Goal: Information Seeking & Learning: Check status

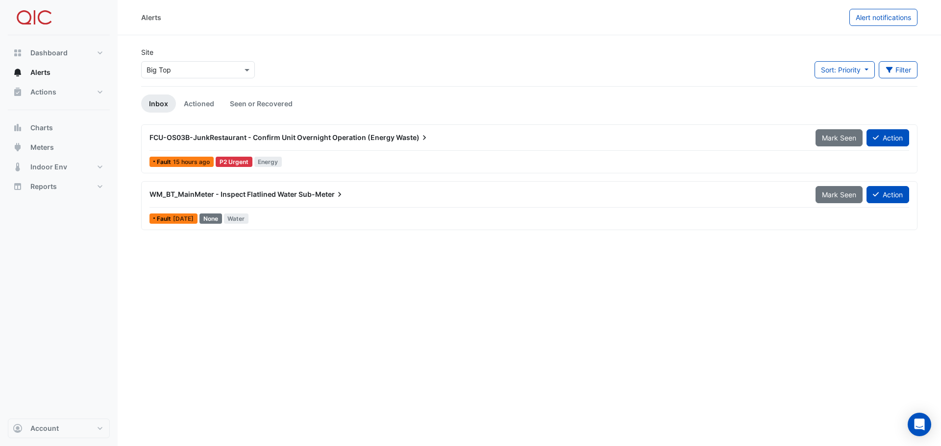
click at [235, 136] on span "FCU-OS03B-JunkRestaurant - Confirm Unit Overnight Operation (Energy" at bounding box center [271, 137] width 245 height 8
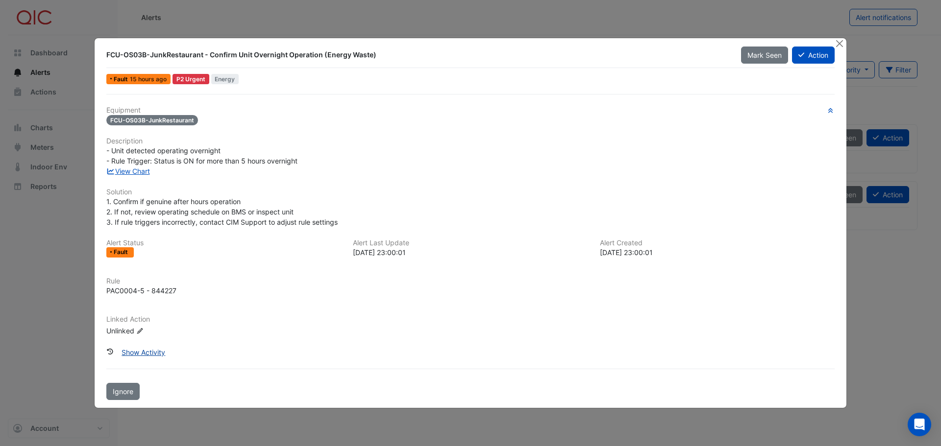
click at [149, 355] on button "Show Activity" at bounding box center [143, 352] width 56 height 17
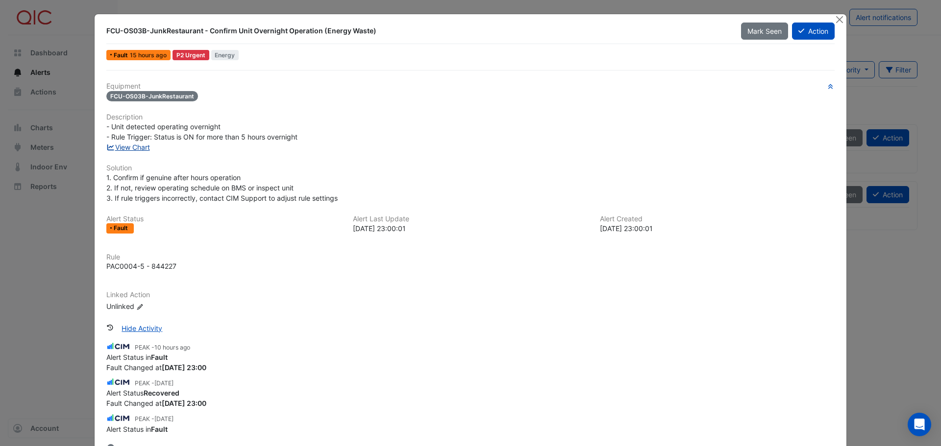
click at [132, 146] on link "View Chart" at bounding box center [128, 147] width 44 height 8
click at [834, 19] on button "Close" at bounding box center [839, 19] width 10 height 10
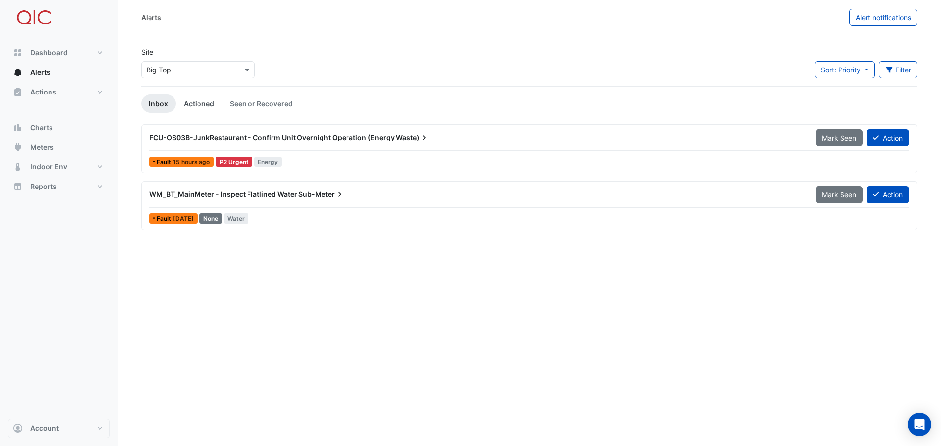
click at [202, 104] on link "Actioned" at bounding box center [199, 104] width 46 height 18
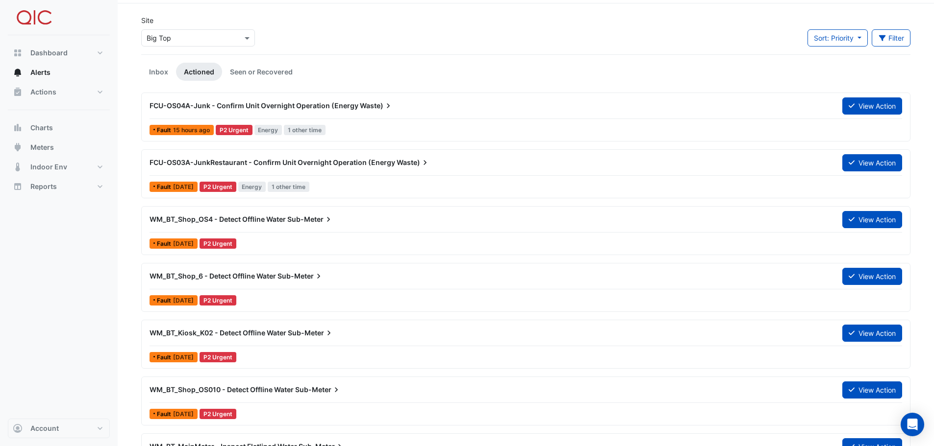
scroll to position [49, 0]
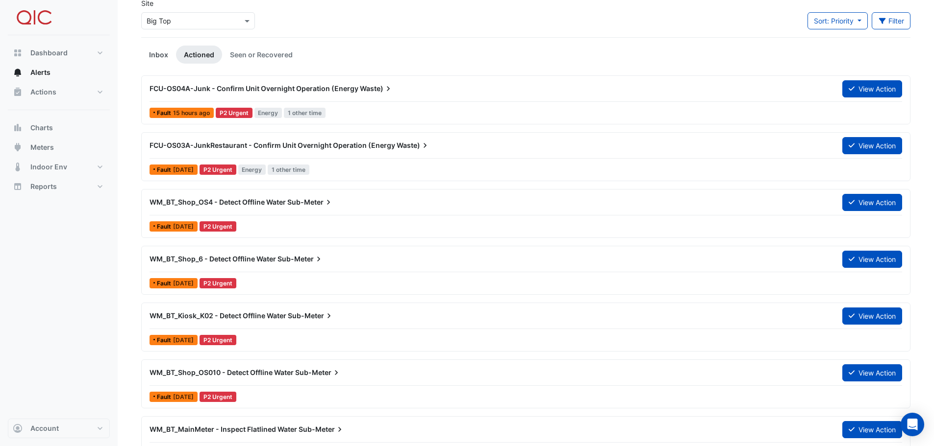
click at [165, 53] on link "Inbox" at bounding box center [158, 55] width 35 height 18
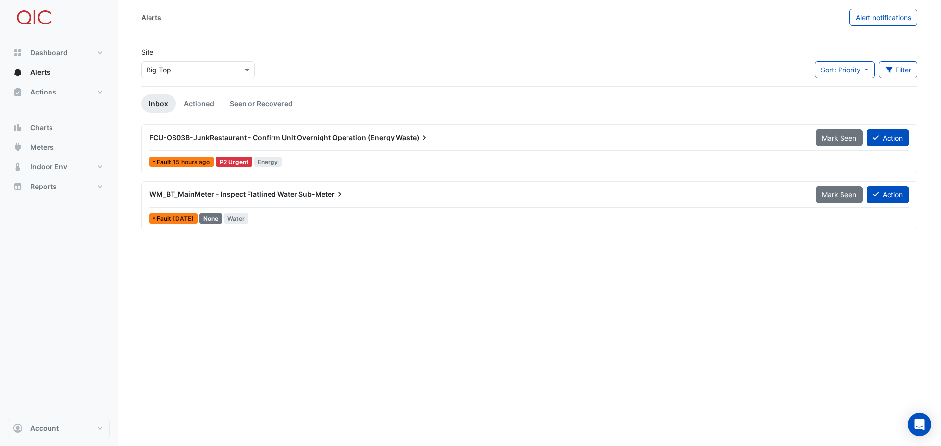
click at [217, 195] on span "WM_BT_MainMeter - Inspect Flatlined Water" at bounding box center [223, 194] width 148 height 8
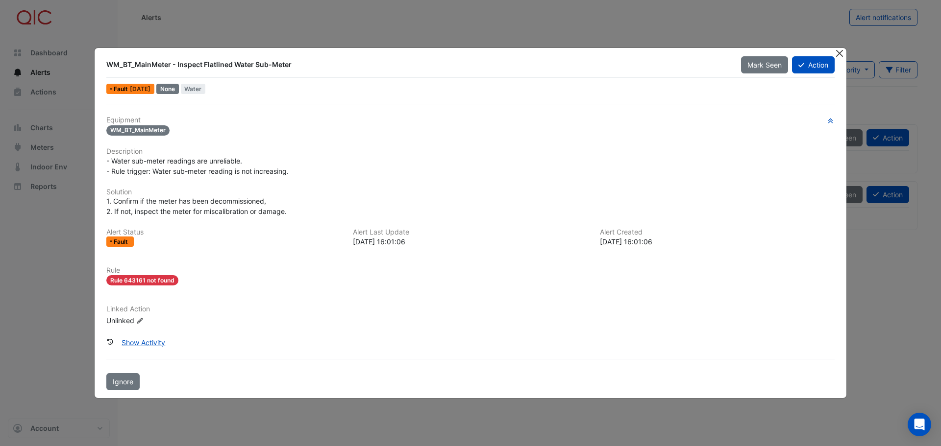
click at [837, 53] on button "Close" at bounding box center [839, 53] width 10 height 10
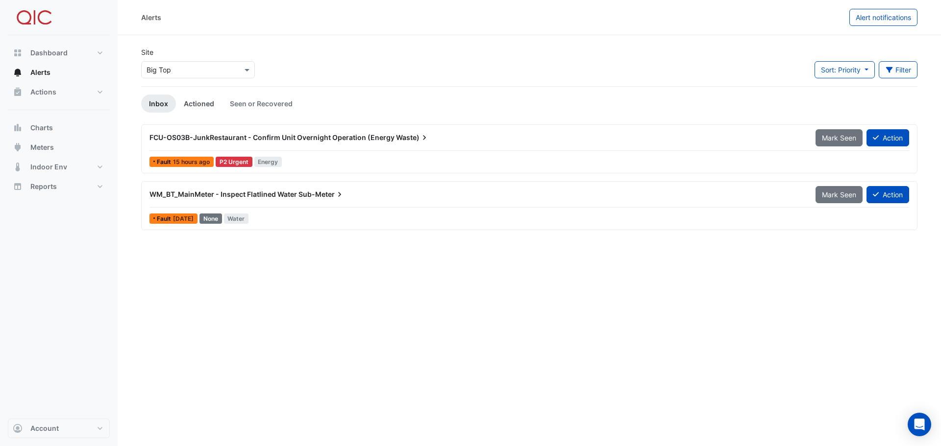
click at [190, 101] on link "Actioned" at bounding box center [199, 104] width 46 height 18
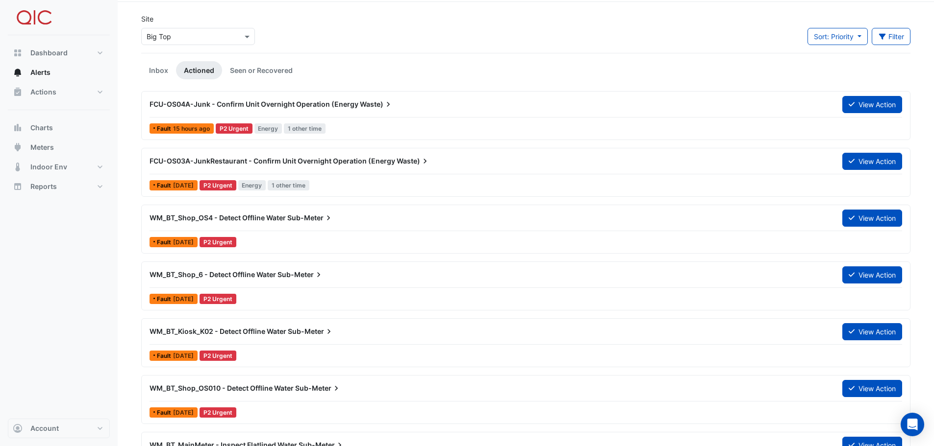
scroll to position [49, 0]
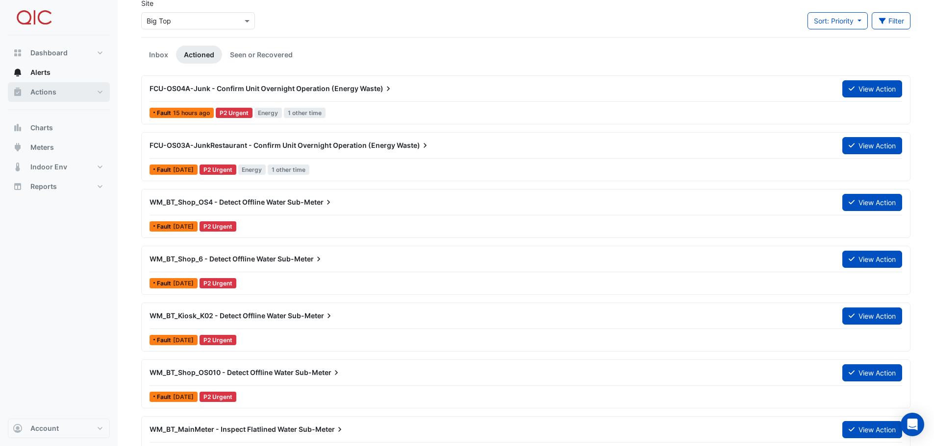
click at [45, 93] on span "Actions" at bounding box center [43, 92] width 26 height 10
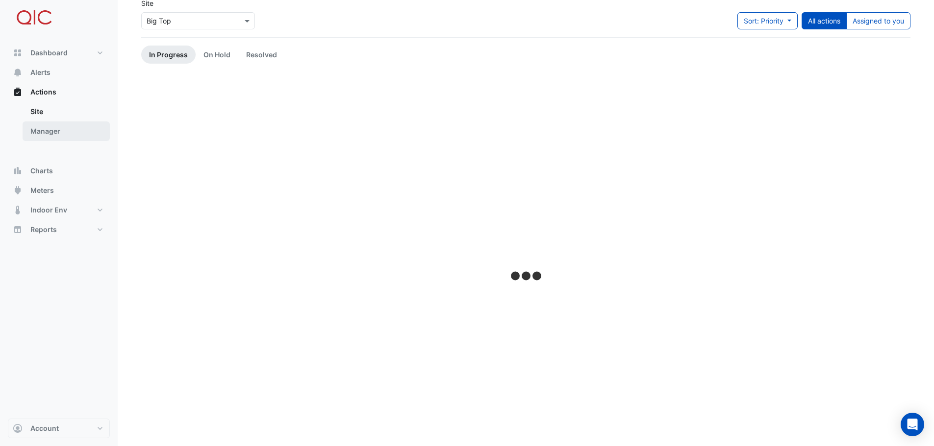
click at [42, 131] on link "Manager" at bounding box center [66, 132] width 87 height 20
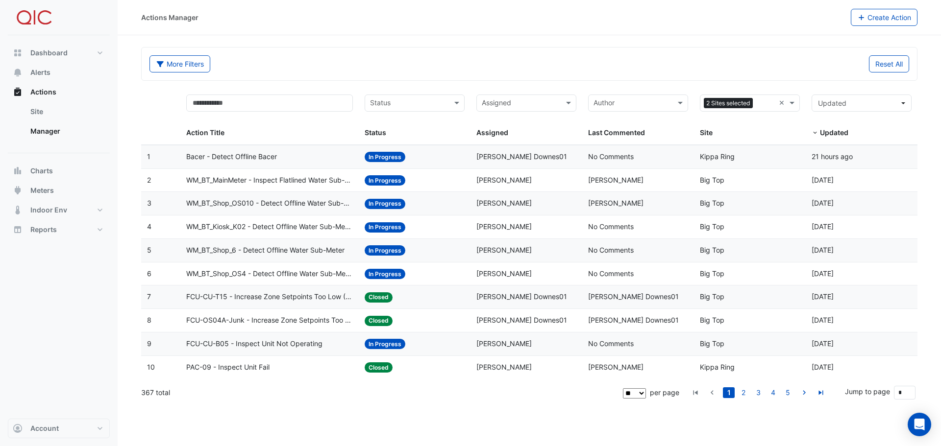
click at [276, 179] on span "WM_BT_MainMeter - Inspect Flatlined Water Sub-Meter" at bounding box center [269, 180] width 167 height 11
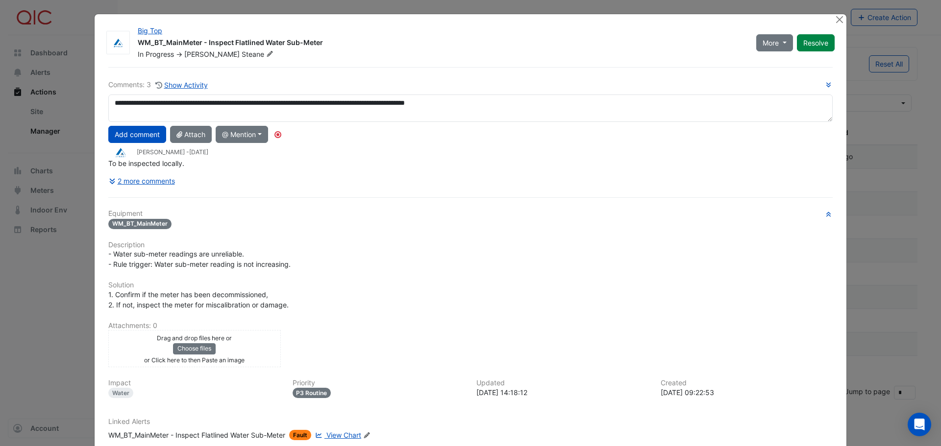
click at [360, 104] on textarea "**********" at bounding box center [470, 108] width 724 height 27
type textarea "**********"
click at [134, 131] on button "Add comment" at bounding box center [137, 134] width 58 height 17
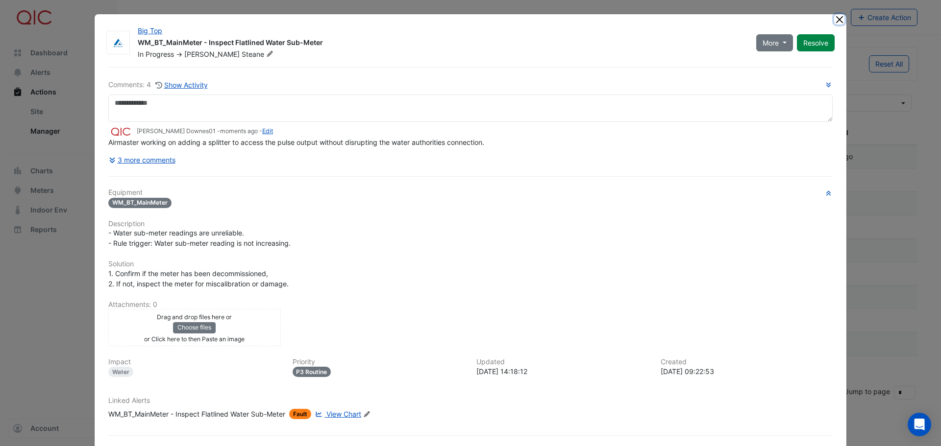
click at [837, 18] on button "Close" at bounding box center [839, 19] width 10 height 10
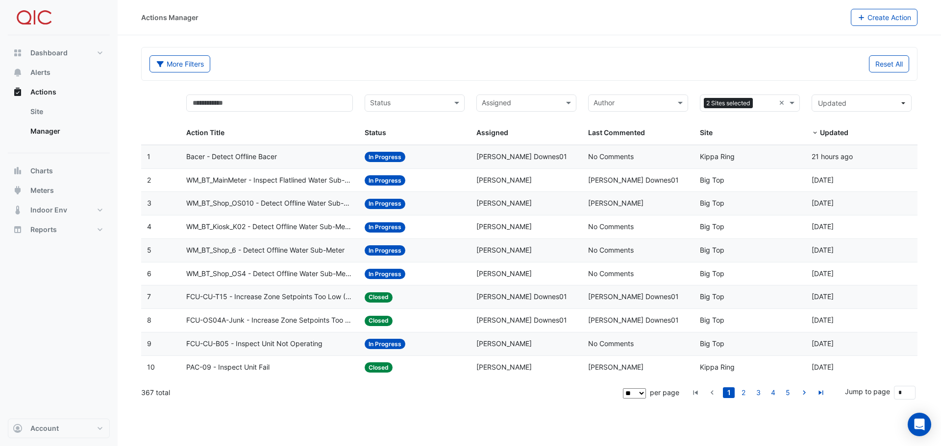
click at [245, 156] on span "Bacer - Detect Offline Bacer" at bounding box center [231, 156] width 91 height 11
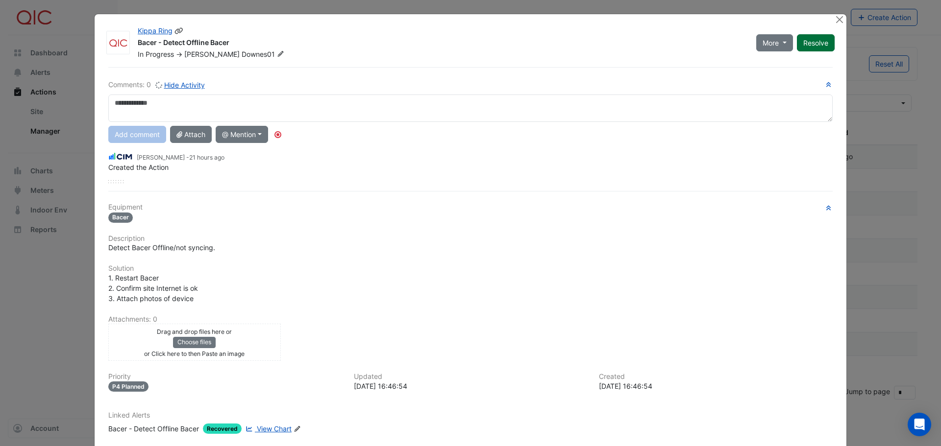
click at [815, 43] on button "Resolve" at bounding box center [816, 42] width 38 height 17
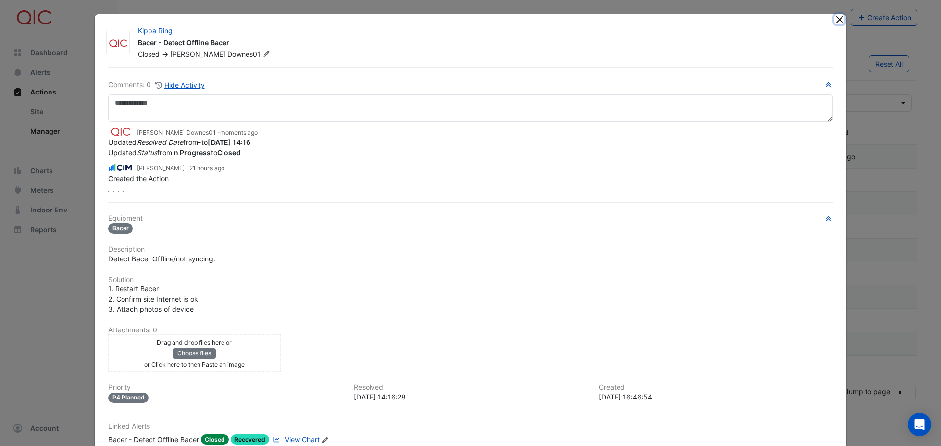
click at [835, 18] on button "Close" at bounding box center [839, 19] width 10 height 10
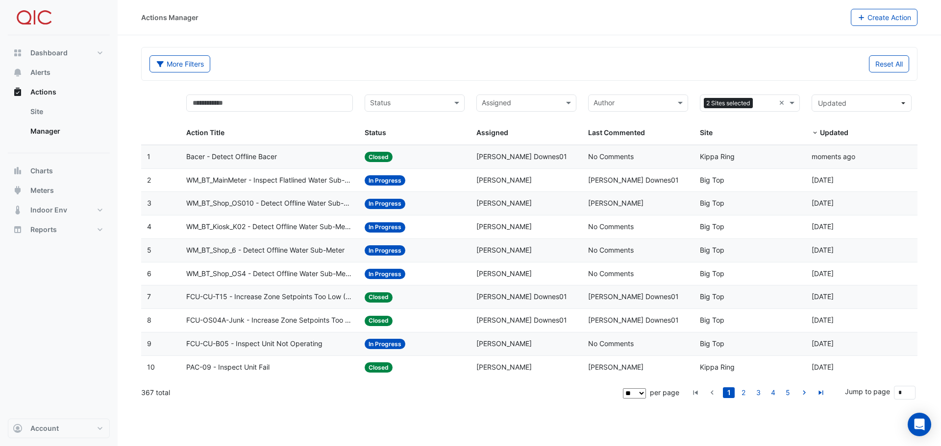
click at [264, 273] on span "WM_BT_Shop_OS4 - Detect Offline Water Sub-Meter" at bounding box center [269, 274] width 167 height 11
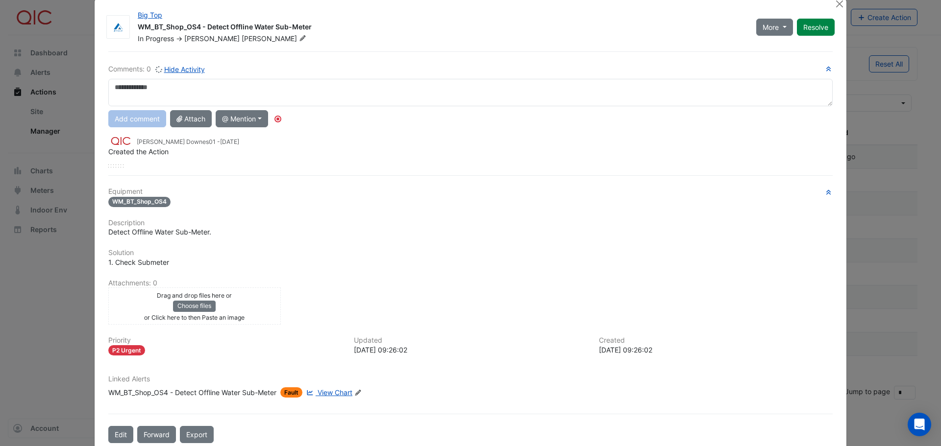
scroll to position [24, 0]
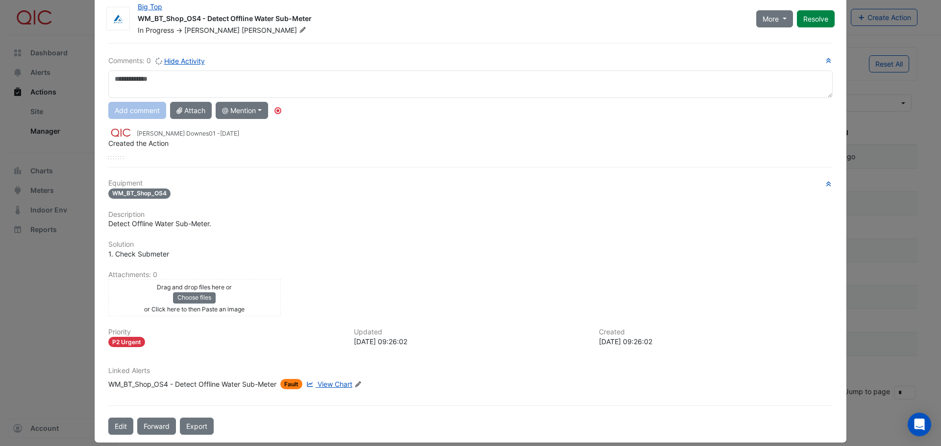
click at [335, 384] on span "View Chart" at bounding box center [335, 384] width 35 height 8
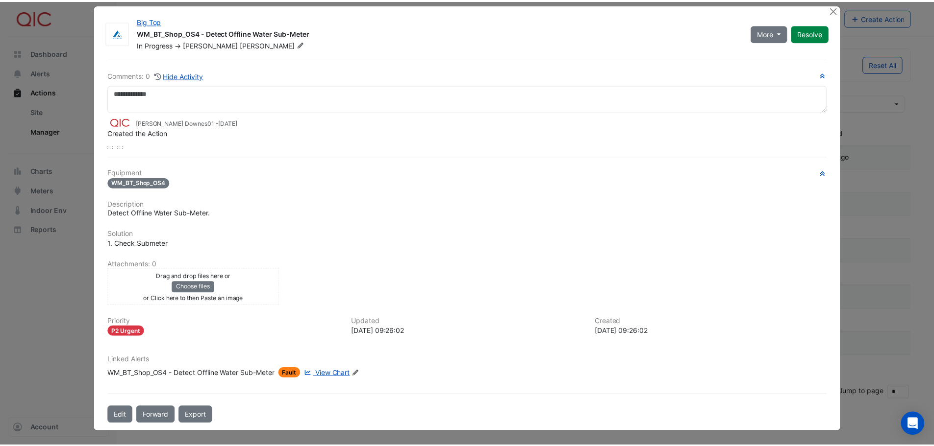
scroll to position [10, 0]
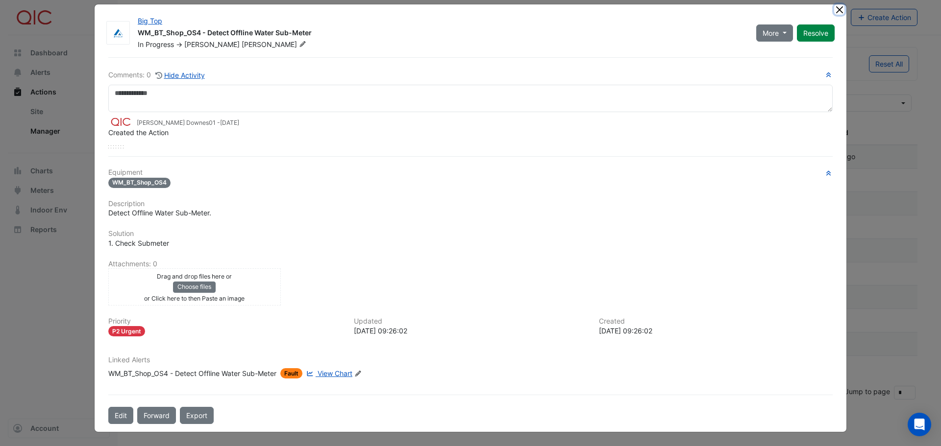
click at [836, 9] on button "Close" at bounding box center [839, 9] width 10 height 10
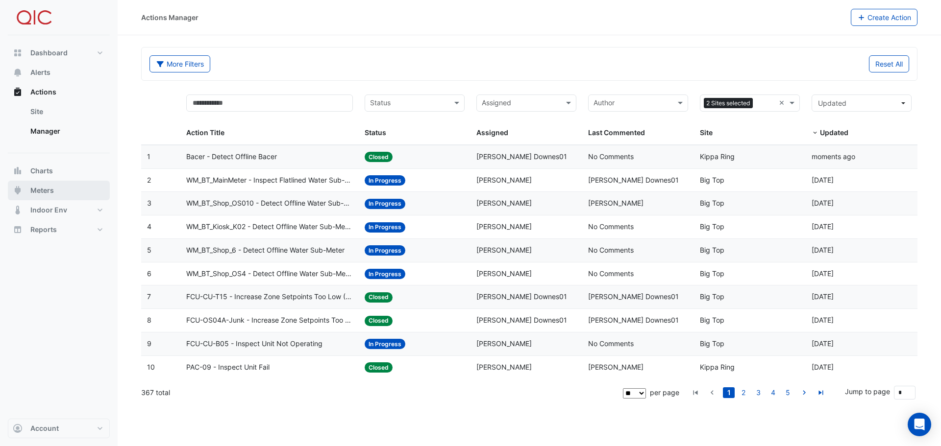
click at [44, 192] on span "Meters" at bounding box center [42, 191] width 24 height 10
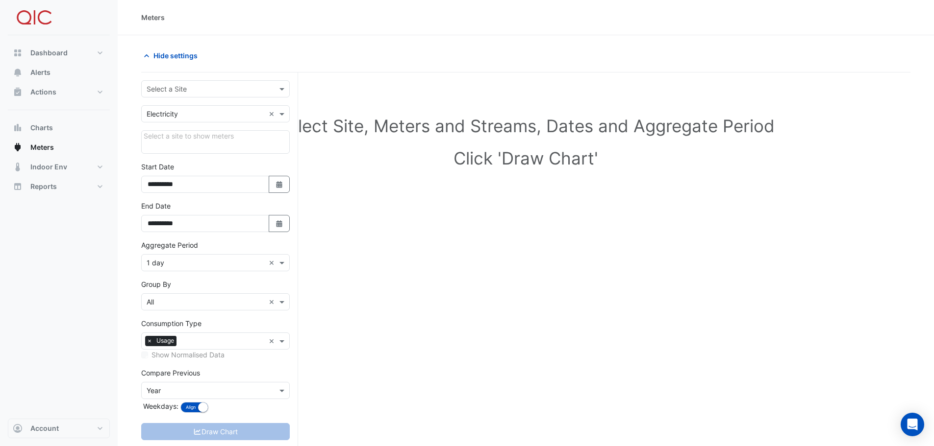
click at [233, 112] on input "text" at bounding box center [206, 114] width 118 height 10
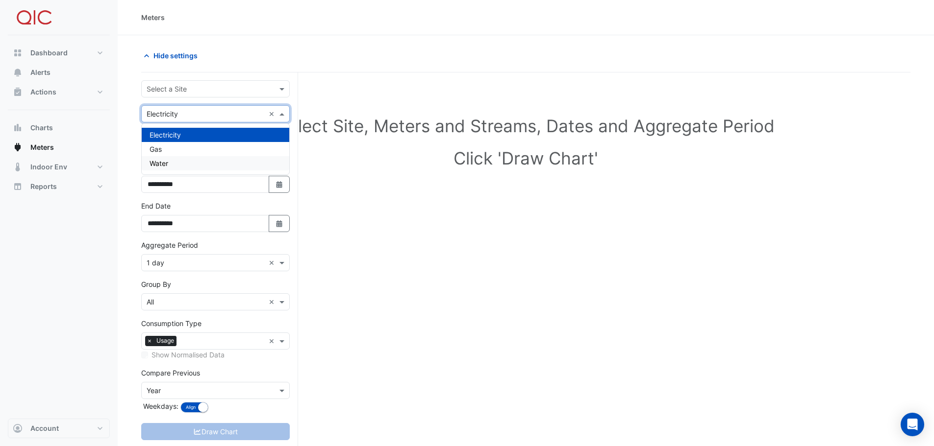
click at [164, 163] on span "Water" at bounding box center [158, 163] width 19 height 8
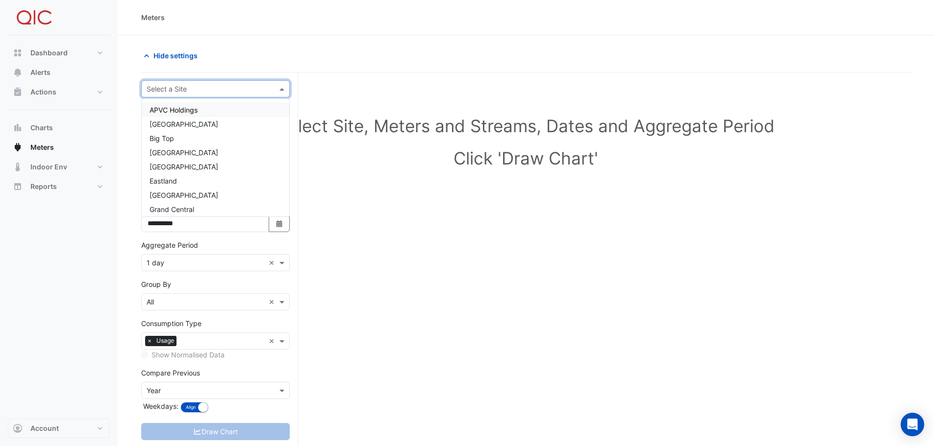
click at [178, 88] on input "text" at bounding box center [206, 89] width 118 height 10
click at [164, 139] on span "Big Top" at bounding box center [161, 138] width 25 height 8
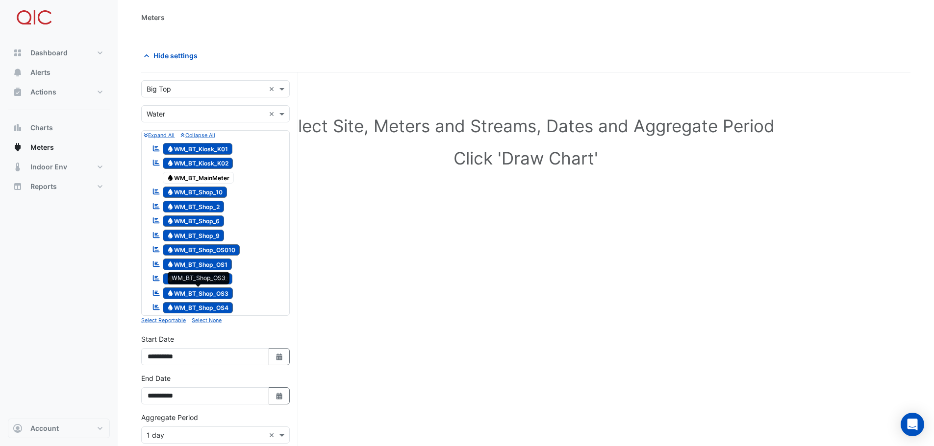
click at [210, 294] on span "Water WM_BT_Shop_OS3" at bounding box center [198, 294] width 71 height 12
click at [207, 320] on small "Select None" at bounding box center [207, 321] width 30 height 6
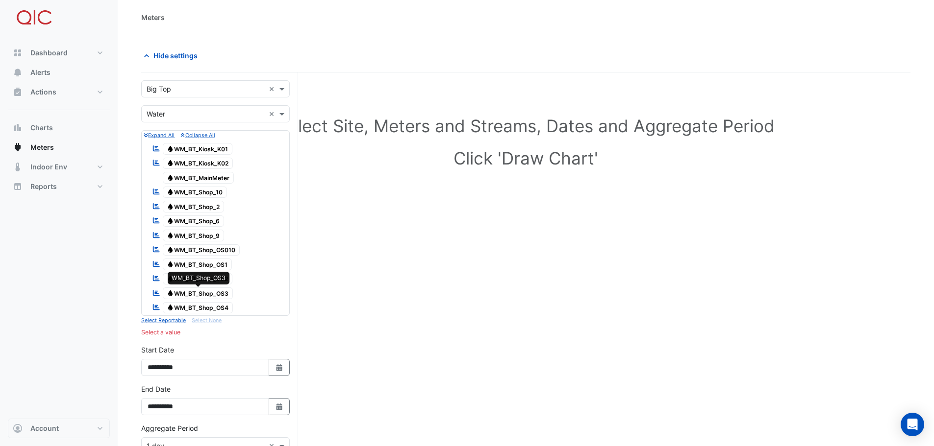
click at [208, 295] on span "Water WM_BT_Shop_OS3" at bounding box center [198, 294] width 71 height 12
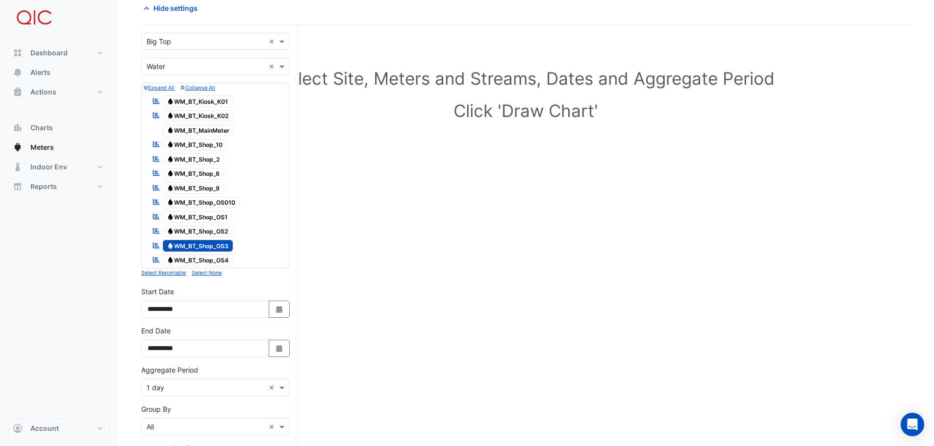
scroll to position [98, 0]
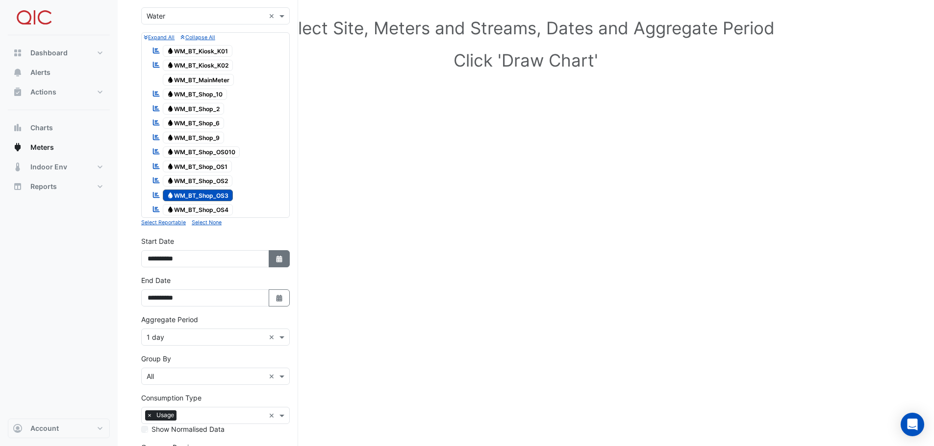
click at [285, 256] on button "Select Date" at bounding box center [280, 258] width 22 height 17
select select "*"
select select "****"
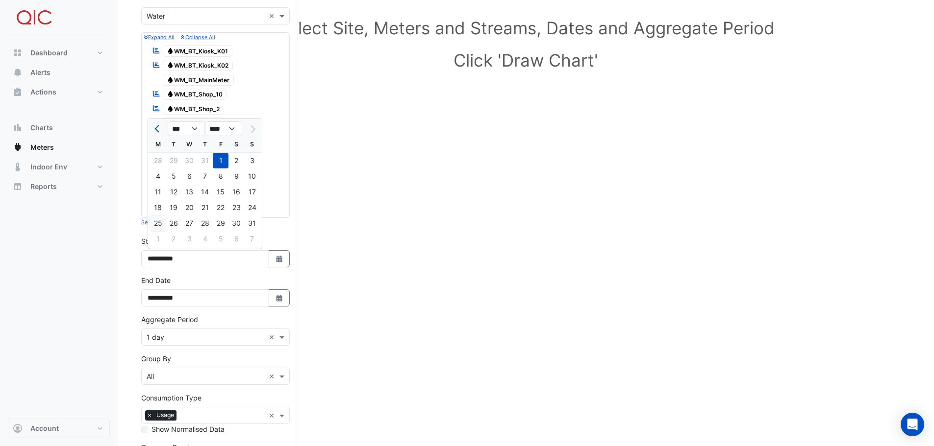
click at [156, 223] on div "25" at bounding box center [158, 224] width 16 height 16
type input "**********"
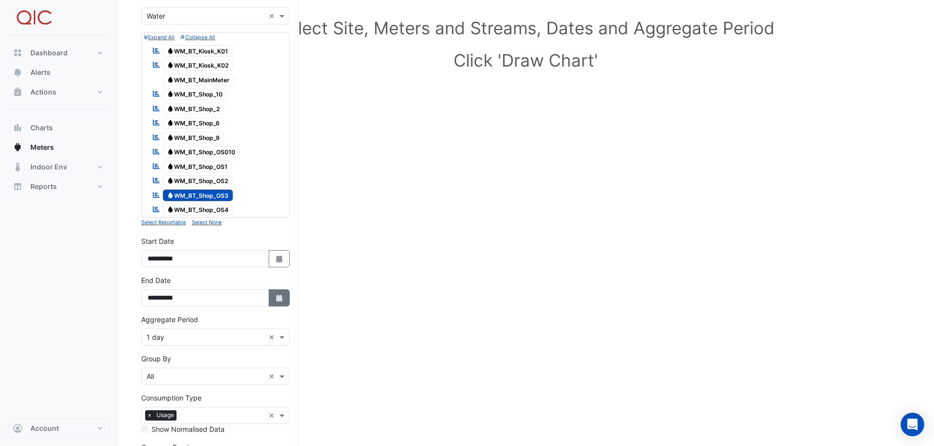
click at [278, 303] on button "Select Date" at bounding box center [280, 298] width 22 height 17
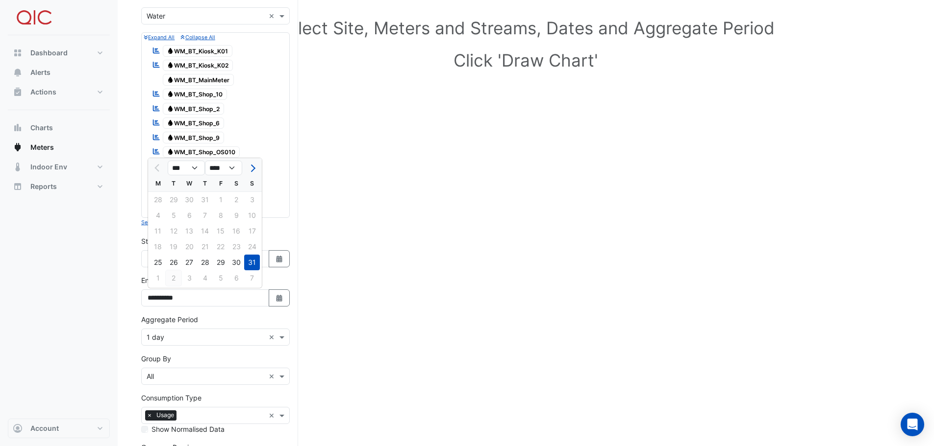
click at [171, 279] on div "2" at bounding box center [174, 279] width 16 height 16
type input "**********"
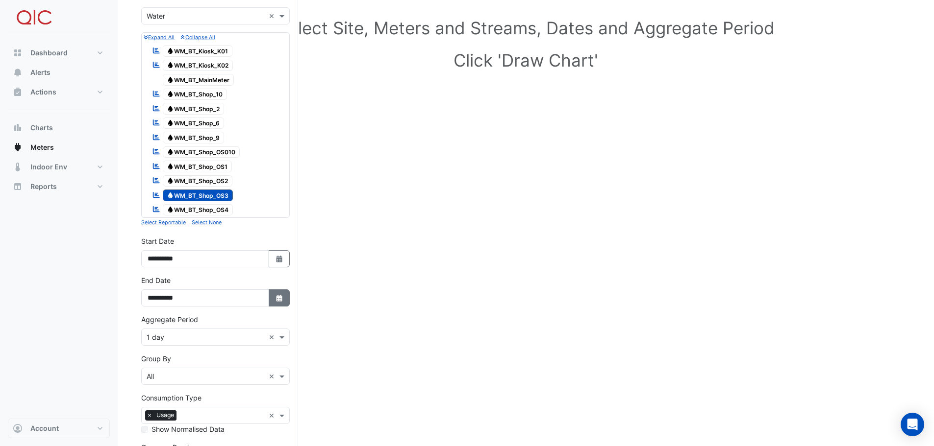
click at [280, 300] on icon "button" at bounding box center [279, 298] width 6 height 7
select select "*"
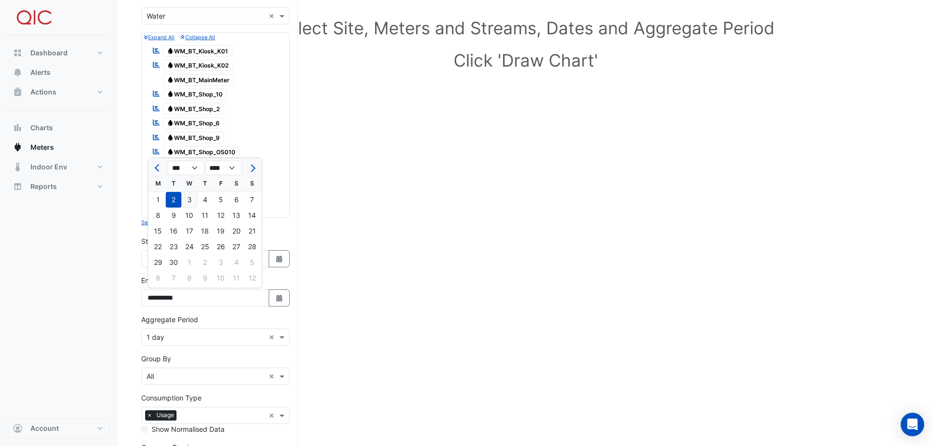
click at [191, 198] on div "3" at bounding box center [189, 200] width 16 height 16
type input "**********"
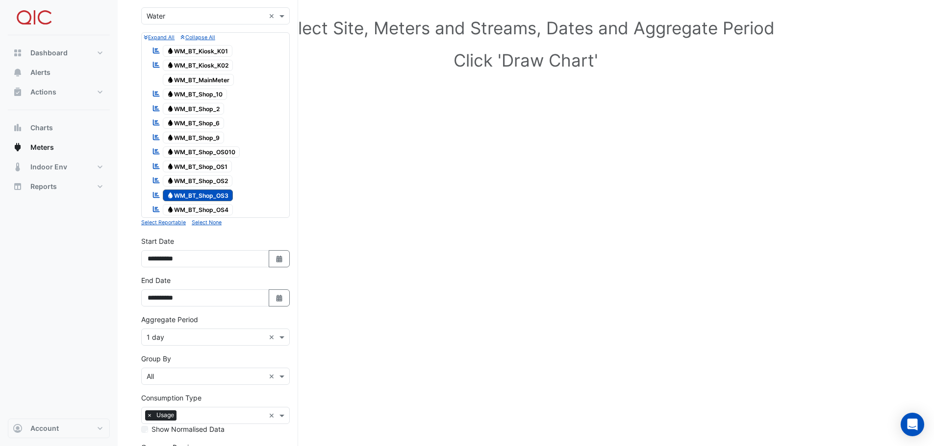
scroll to position [194, 0]
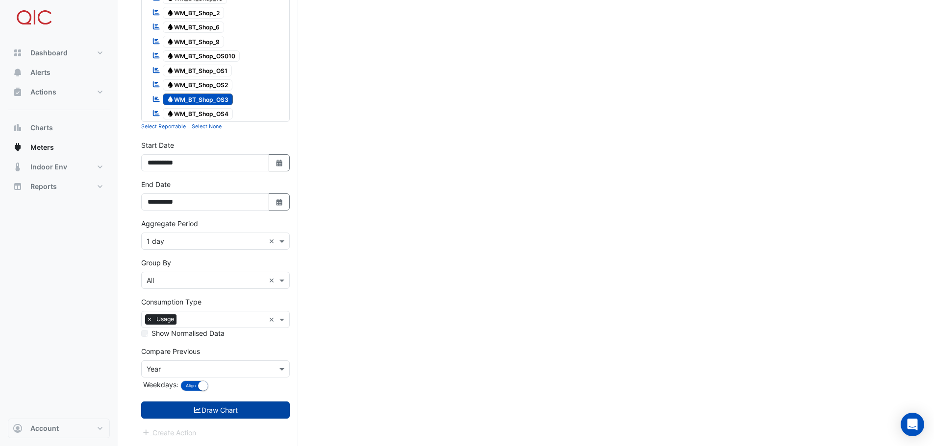
click at [217, 409] on button "Draw Chart" at bounding box center [215, 410] width 149 height 17
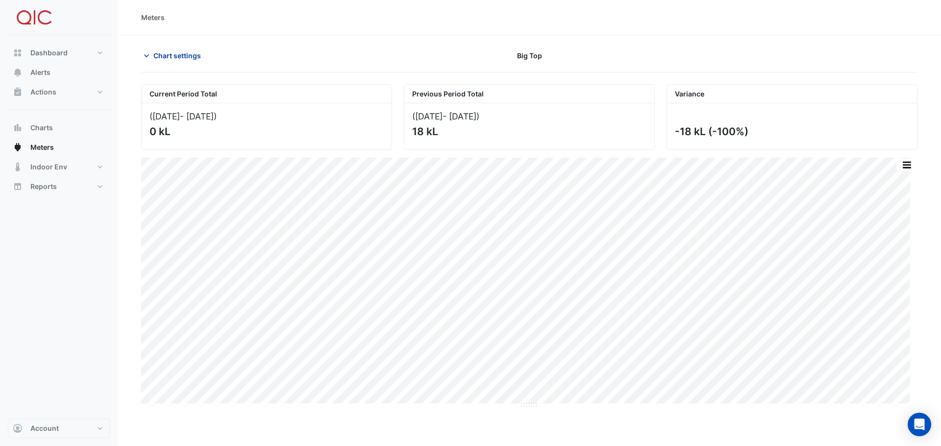
click at [147, 57] on icon "button" at bounding box center [147, 56] width 10 height 10
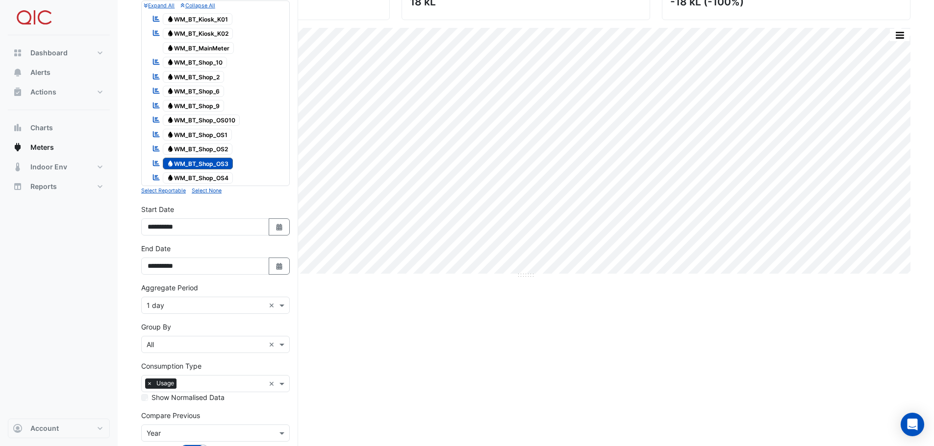
scroll to position [147, 0]
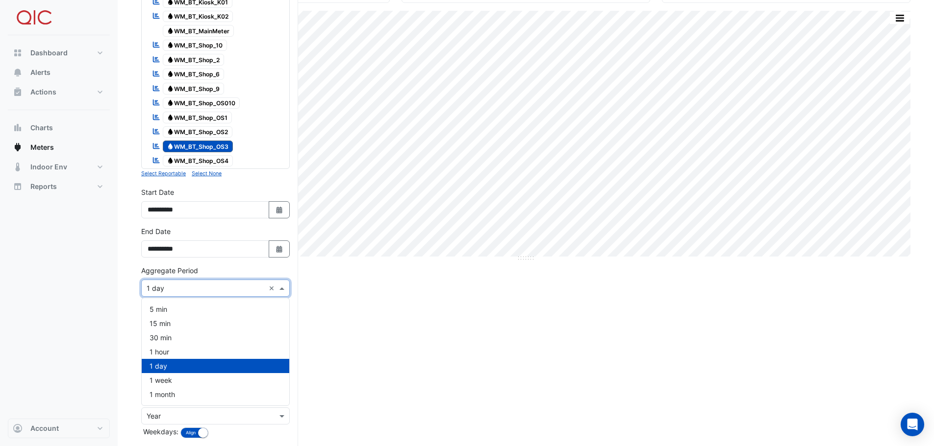
click at [281, 289] on span at bounding box center [283, 288] width 12 height 10
click at [176, 351] on div "1 hour" at bounding box center [216, 352] width 148 height 14
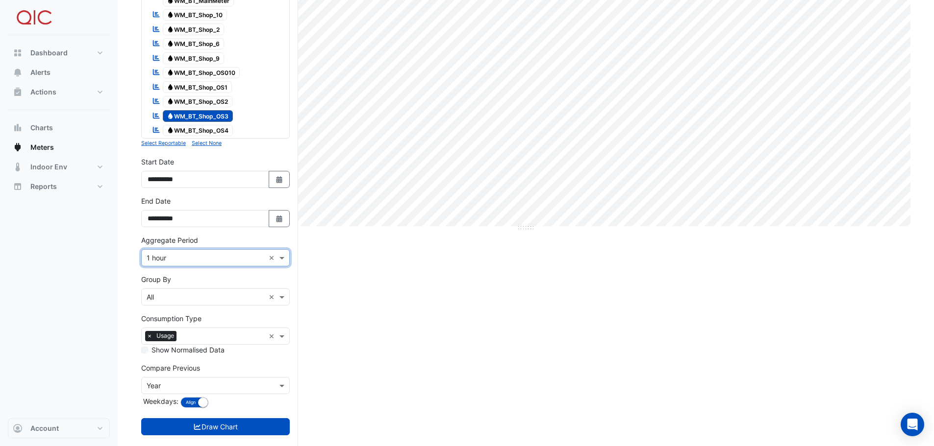
scroll to position [194, 0]
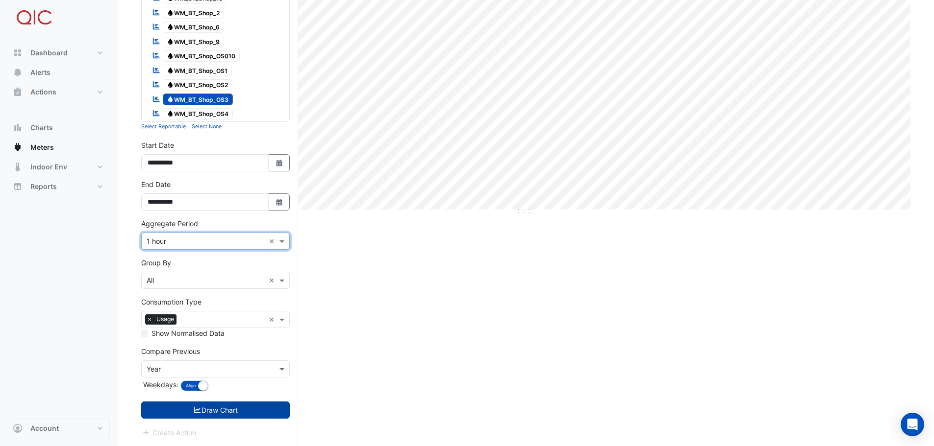
click at [206, 413] on button "Draw Chart" at bounding box center [215, 410] width 149 height 17
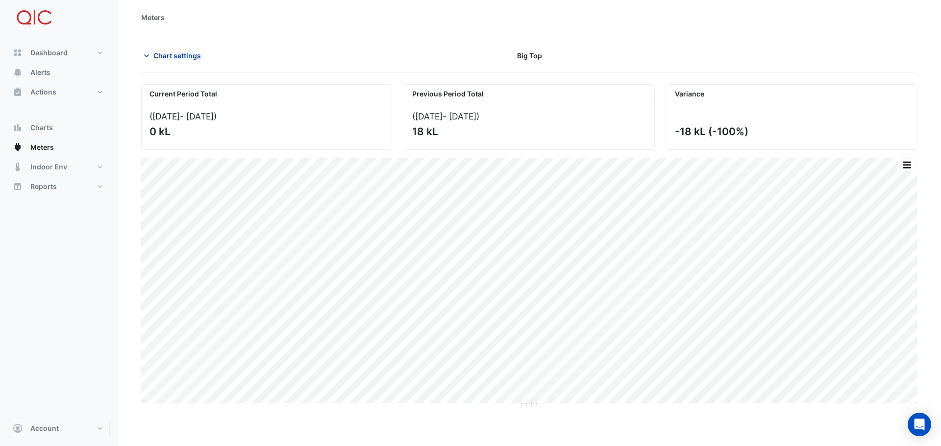
click at [148, 56] on icon "button" at bounding box center [147, 56] width 10 height 10
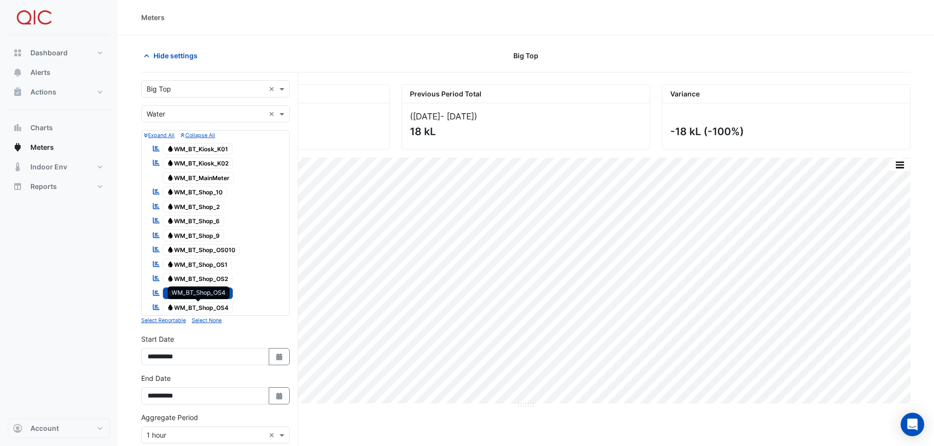
click at [216, 308] on span "Water WM_BT_Shop_OS4" at bounding box center [198, 308] width 71 height 12
click at [206, 293] on span "Water WM_BT_Shop_OS3" at bounding box center [198, 294] width 71 height 12
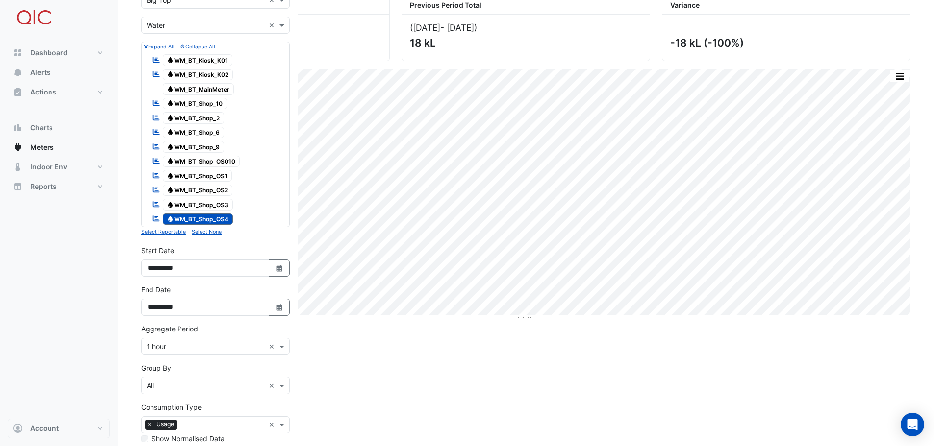
scroll to position [194, 0]
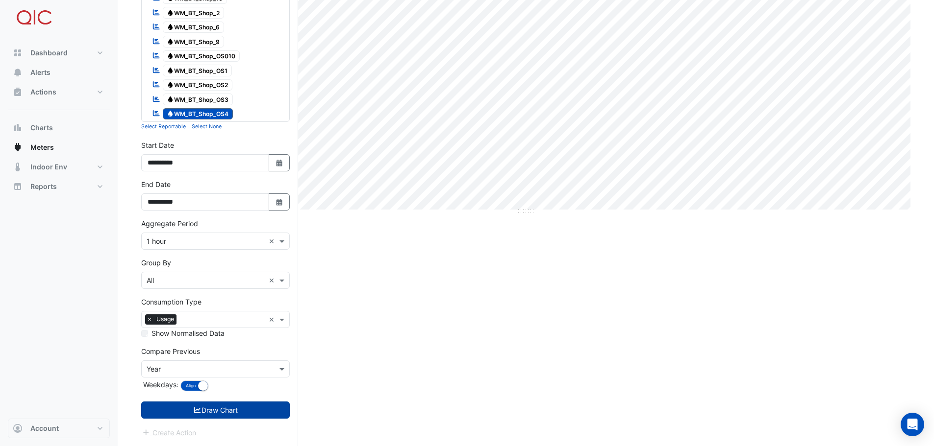
click at [222, 412] on button "Draw Chart" at bounding box center [215, 410] width 149 height 17
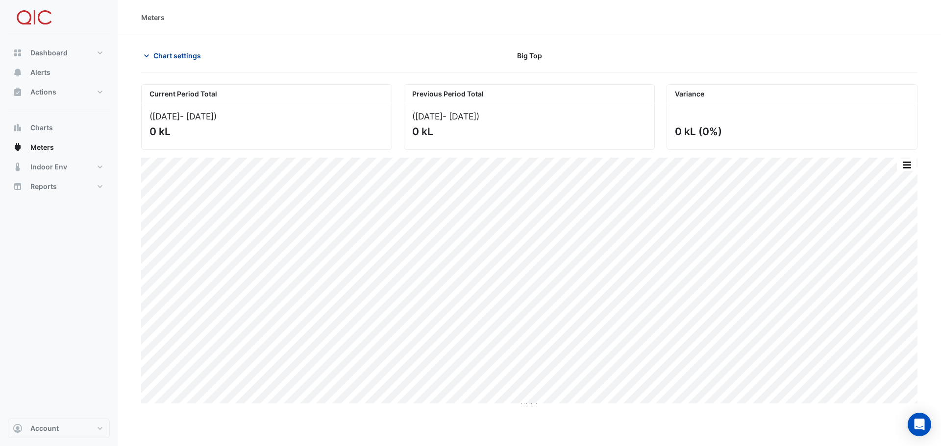
click at [145, 56] on icon "button" at bounding box center [147, 56] width 10 height 10
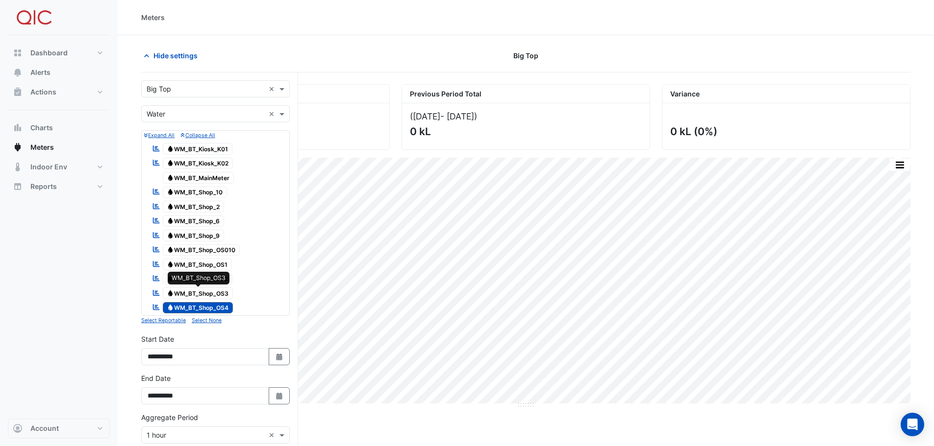
click at [203, 295] on span "Water WM_BT_Shop_OS3" at bounding box center [198, 294] width 71 height 12
click at [203, 307] on span "Water WM_BT_Shop_OS4" at bounding box center [198, 308] width 71 height 12
click at [283, 395] on icon "Select Date" at bounding box center [279, 396] width 9 height 7
select select "*"
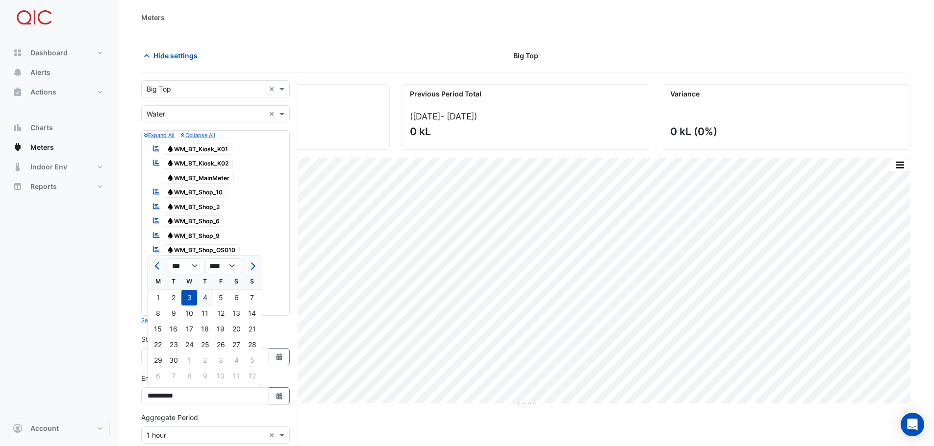
click at [205, 299] on div "4" at bounding box center [205, 298] width 16 height 16
type input "**********"
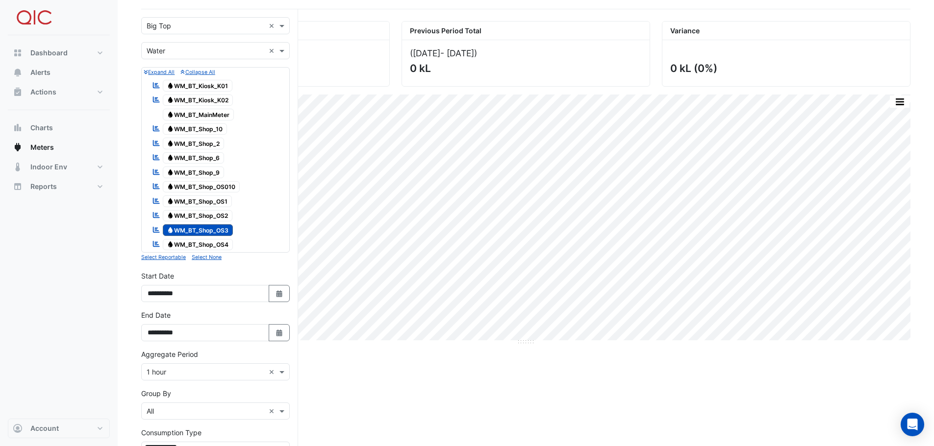
scroll to position [194, 0]
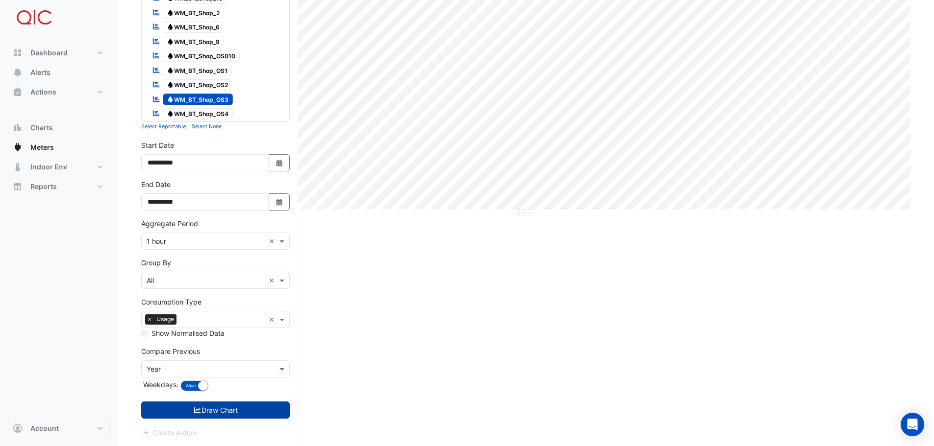
click at [228, 409] on button "Draw Chart" at bounding box center [215, 410] width 149 height 17
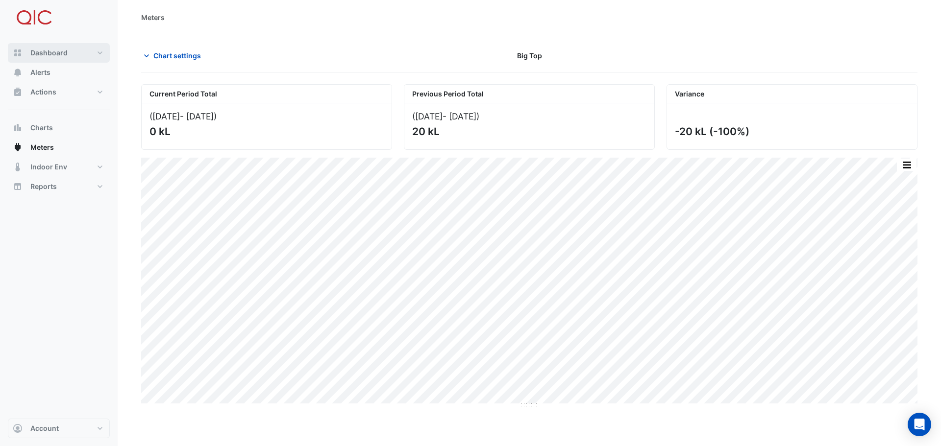
click at [41, 53] on span "Dashboard" at bounding box center [48, 53] width 37 height 10
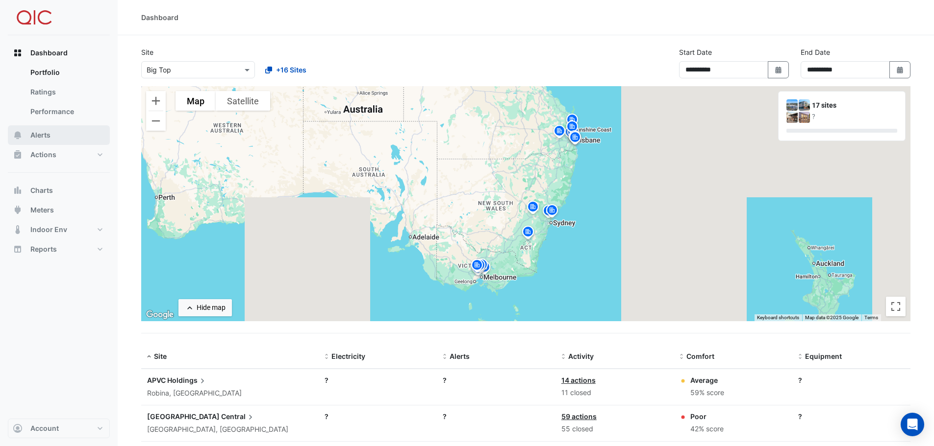
click at [40, 135] on span "Alerts" at bounding box center [40, 135] width 20 height 10
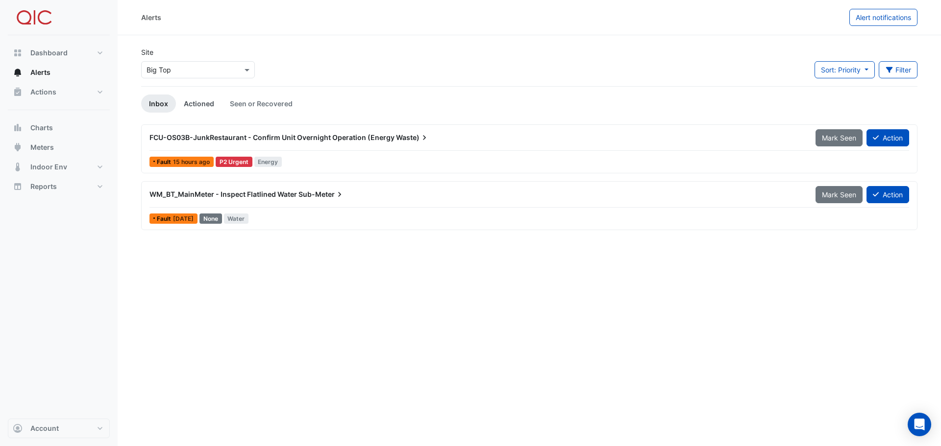
click at [201, 105] on link "Actioned" at bounding box center [199, 104] width 46 height 18
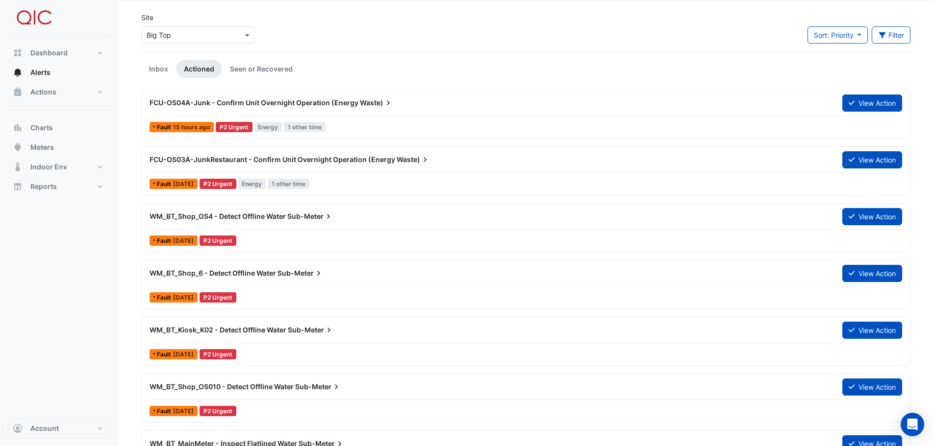
scroll to position [49, 0]
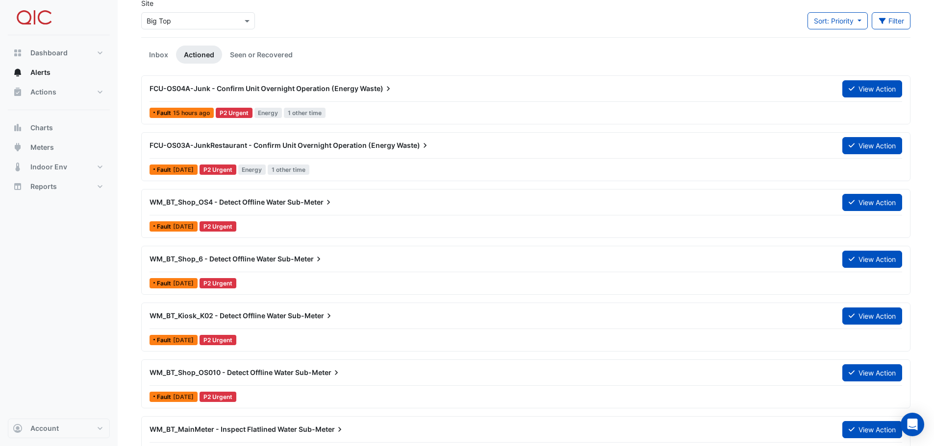
click at [259, 318] on span "WM_BT_Kiosk_K02 - Detect Offline Water" at bounding box center [217, 316] width 137 height 8
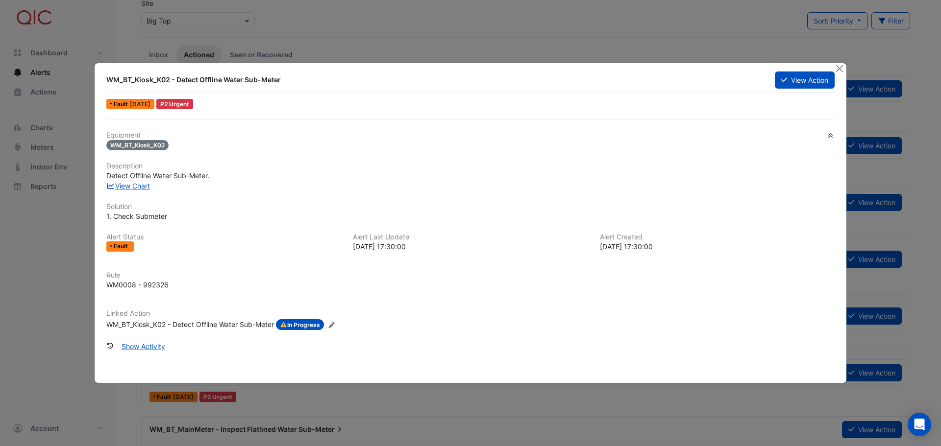
drag, startPoint x: 731, startPoint y: 70, endPoint x: 701, endPoint y: 63, distance: 30.7
click at [701, 63] on div "WM_BT_Kiosk_K02 - Detect Offline Water Sub-Meter View Action Fault [DATE] P2 Ur…" at bounding box center [471, 223] width 752 height 320
click at [841, 68] on button "Close" at bounding box center [839, 68] width 10 height 10
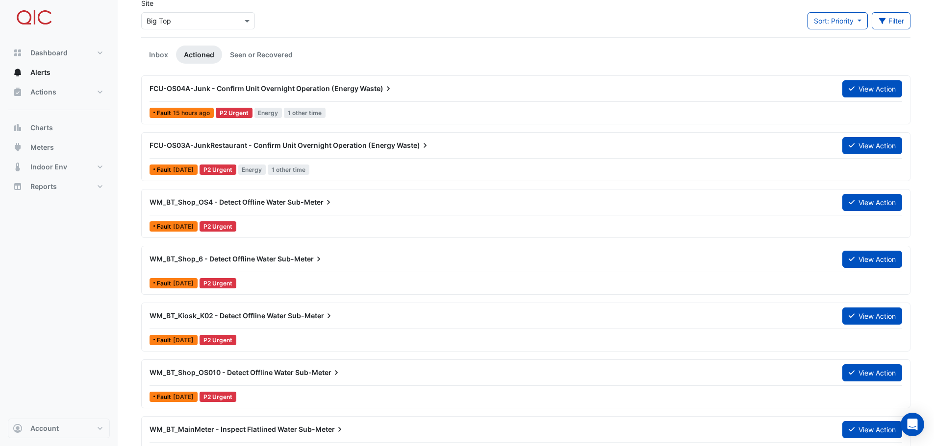
click at [213, 372] on span "WM_BT_Shop_OS010 - Detect Offline Water" at bounding box center [221, 373] width 144 height 8
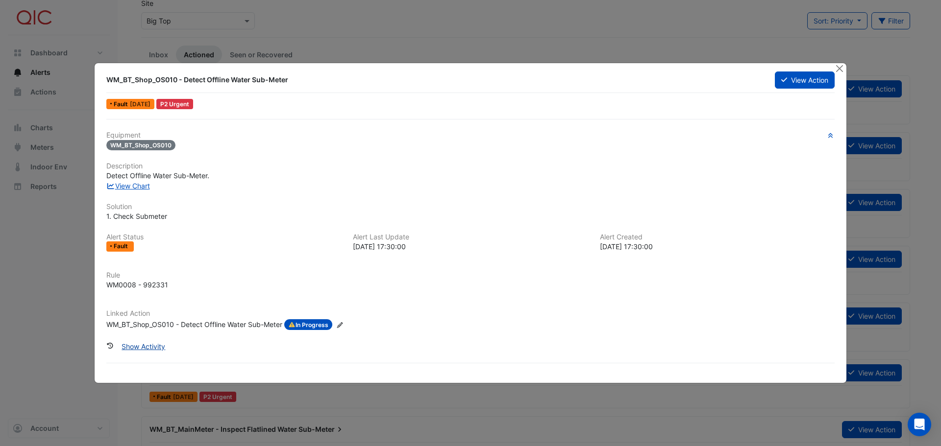
click at [144, 347] on button "Show Activity" at bounding box center [143, 346] width 56 height 17
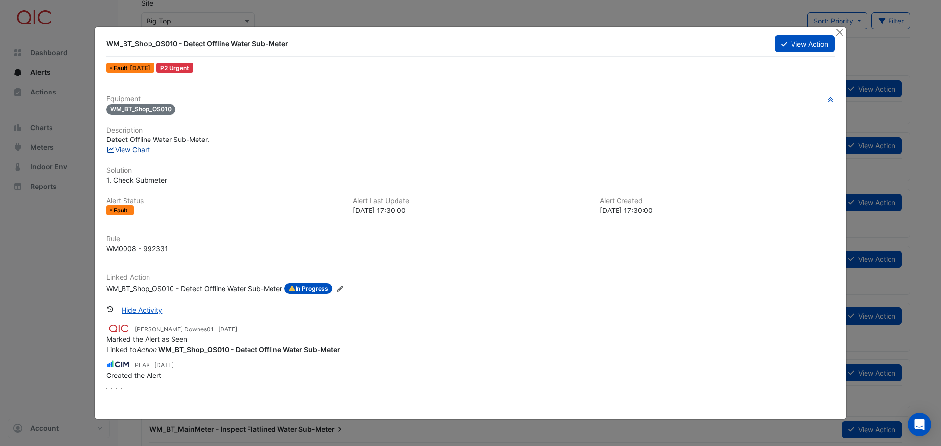
click at [131, 147] on link "View Chart" at bounding box center [128, 150] width 44 height 8
click at [839, 35] on button "Close" at bounding box center [839, 32] width 10 height 10
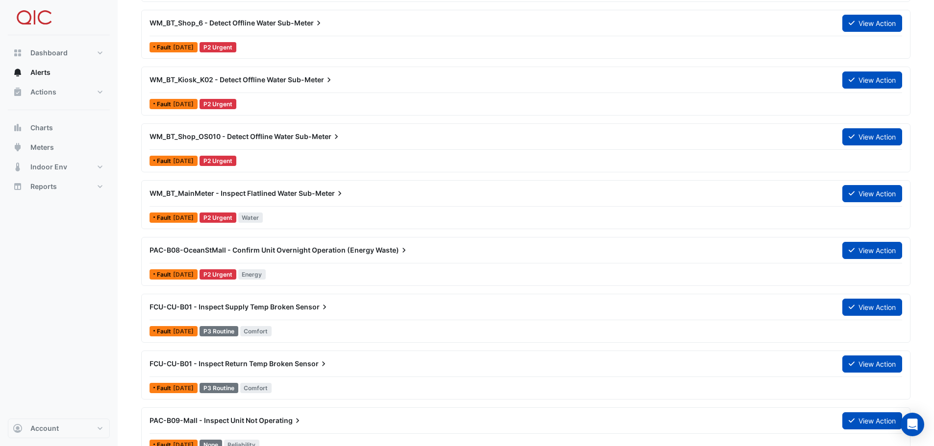
scroll to position [294, 0]
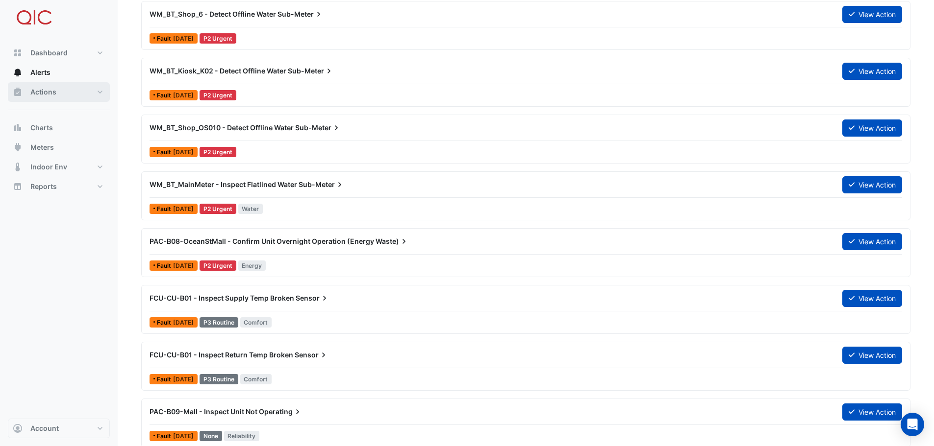
click at [41, 91] on span "Actions" at bounding box center [43, 92] width 26 height 10
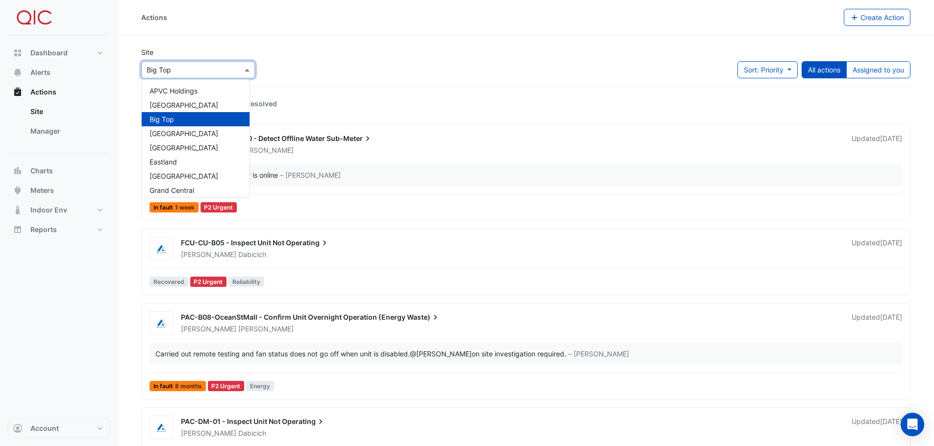
click at [245, 68] on span at bounding box center [248, 70] width 12 height 10
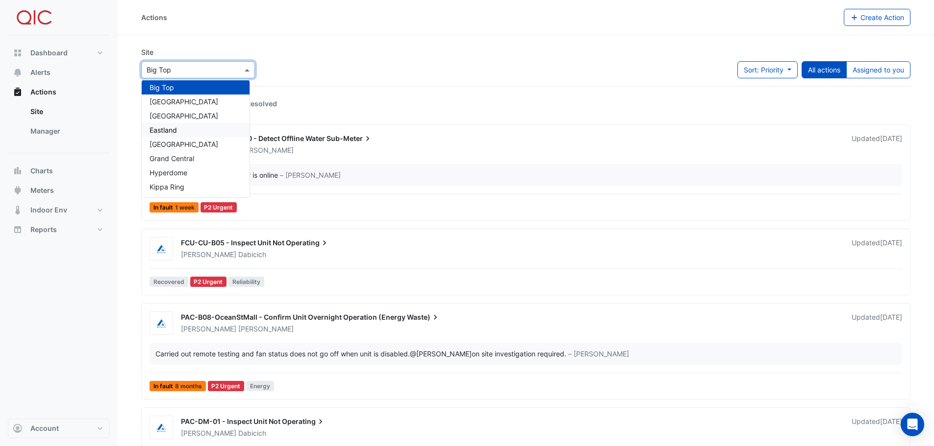
scroll to position [49, 0]
click at [170, 171] on span "Kippa Ring" at bounding box center [166, 170] width 35 height 8
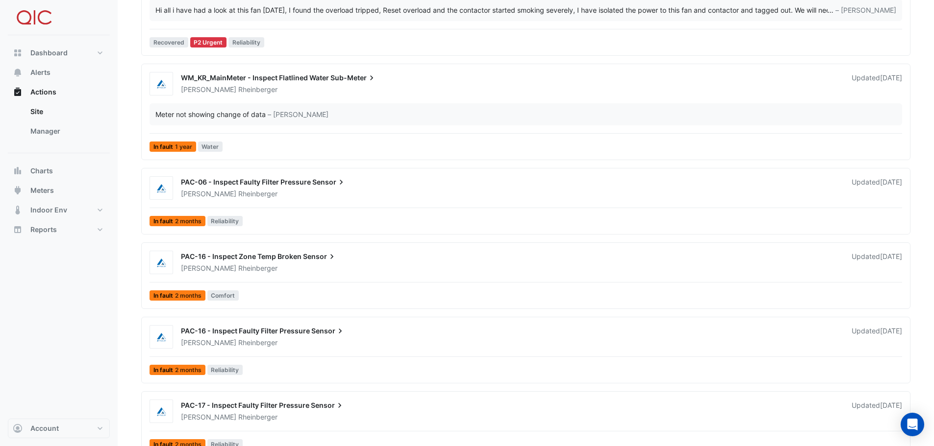
scroll to position [289, 0]
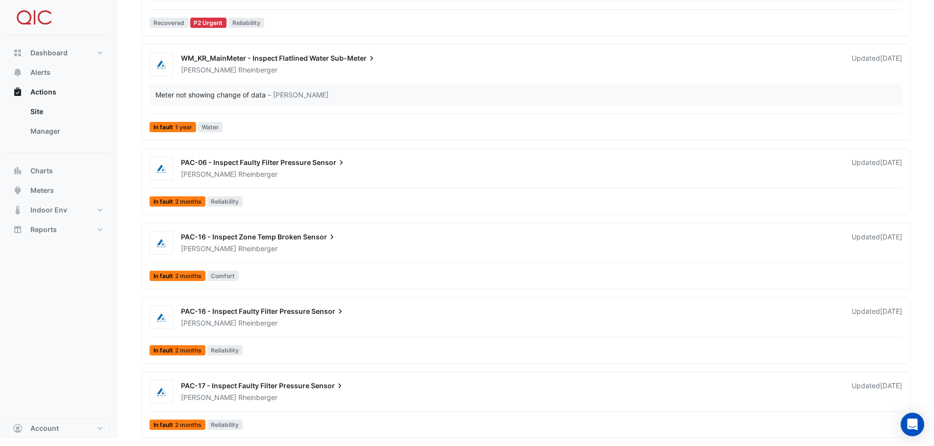
click at [270, 387] on span "PAC-17 - Inspect Faulty Filter Pressure" at bounding box center [245, 386] width 128 height 8
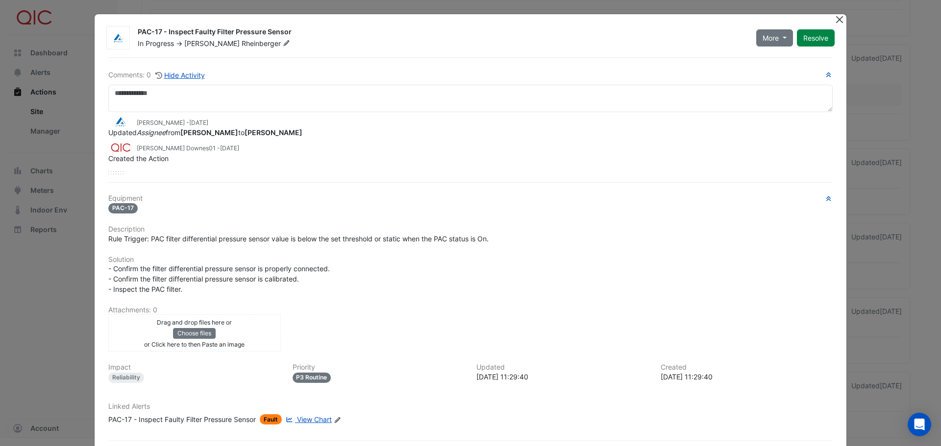
click at [834, 22] on button "Close" at bounding box center [839, 19] width 10 height 10
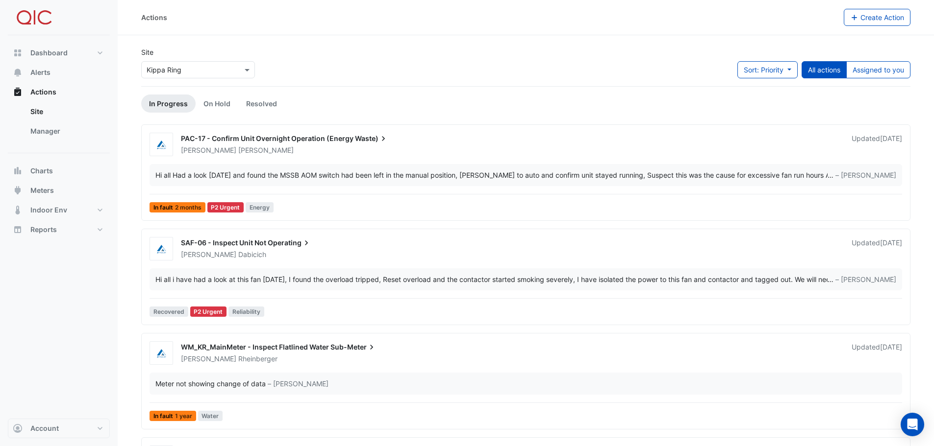
click at [272, 139] on span "PAC-17 - Confirm Unit Overnight Operation (Energy" at bounding box center [267, 138] width 173 height 8
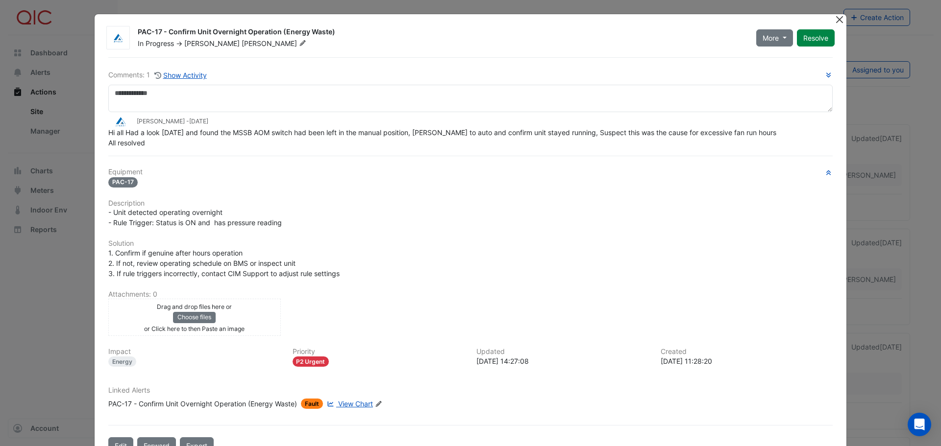
click at [835, 22] on button "Close" at bounding box center [839, 19] width 10 height 10
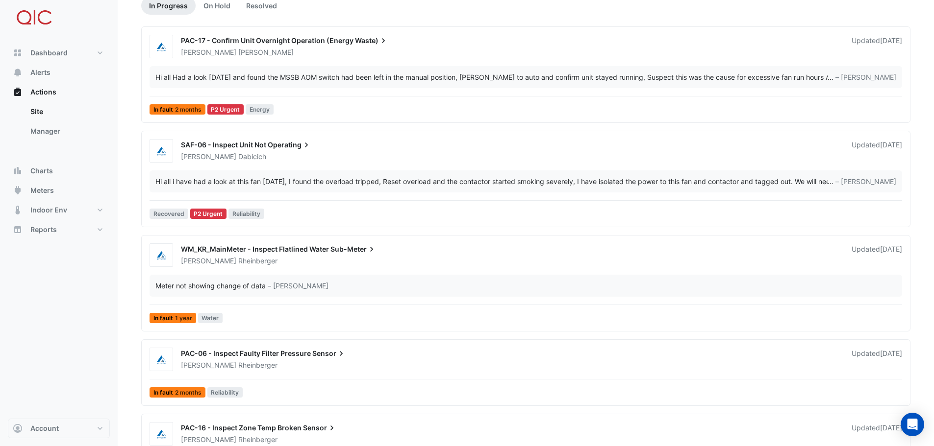
scroll to position [147, 0]
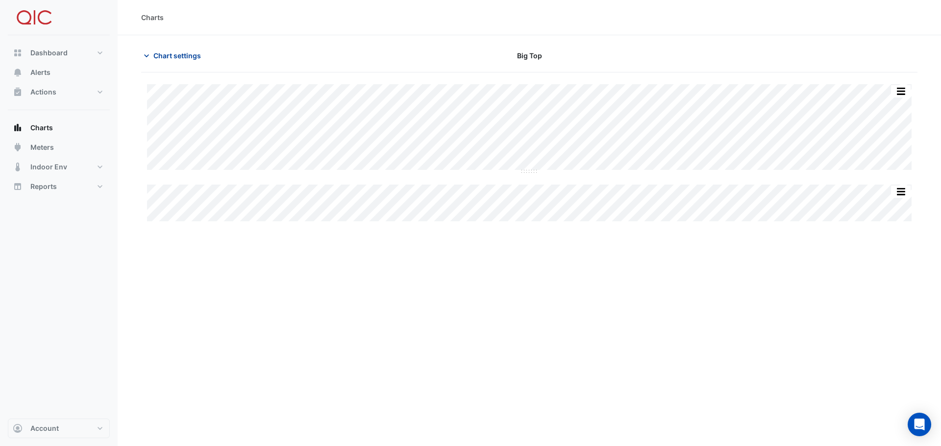
click at [150, 55] on icon "button" at bounding box center [147, 56] width 10 height 10
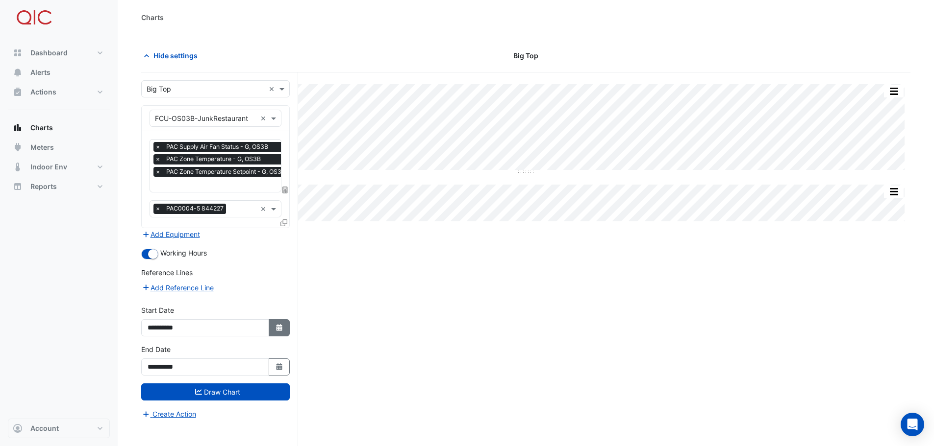
click at [282, 331] on fa-icon "Select Date" at bounding box center [279, 328] width 9 height 8
select select "*"
select select "****"
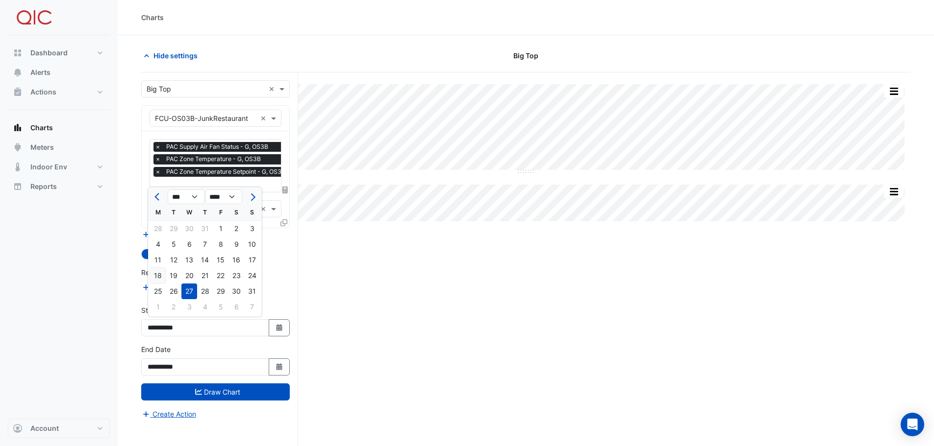
click at [162, 275] on div "18" at bounding box center [158, 276] width 16 height 16
type input "**********"
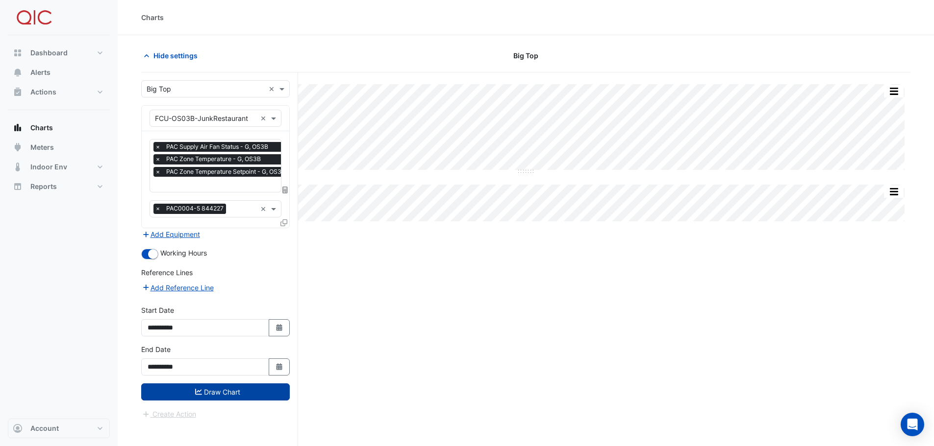
click at [231, 389] on button "Draw Chart" at bounding box center [215, 392] width 149 height 17
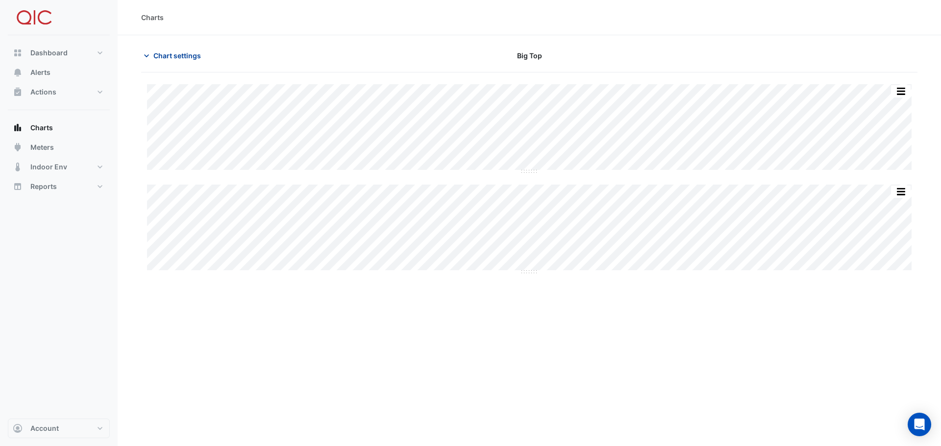
click at [147, 56] on icon "button" at bounding box center [146, 55] width 5 height 3
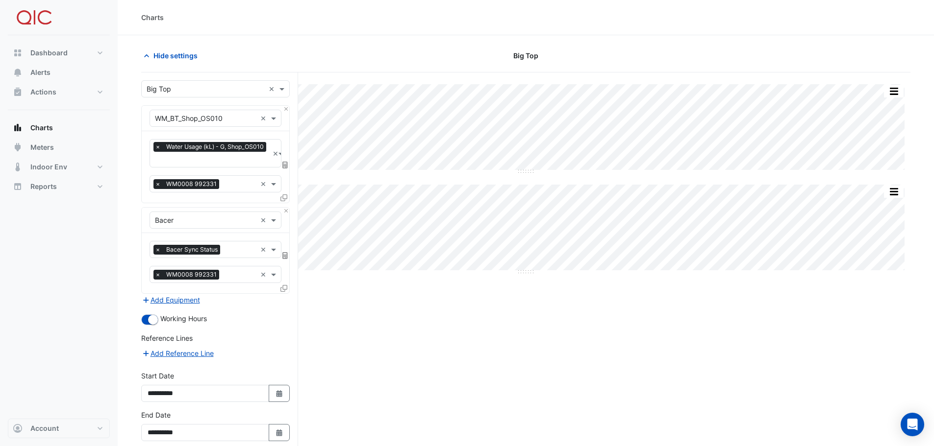
scroll to position [46, 0]
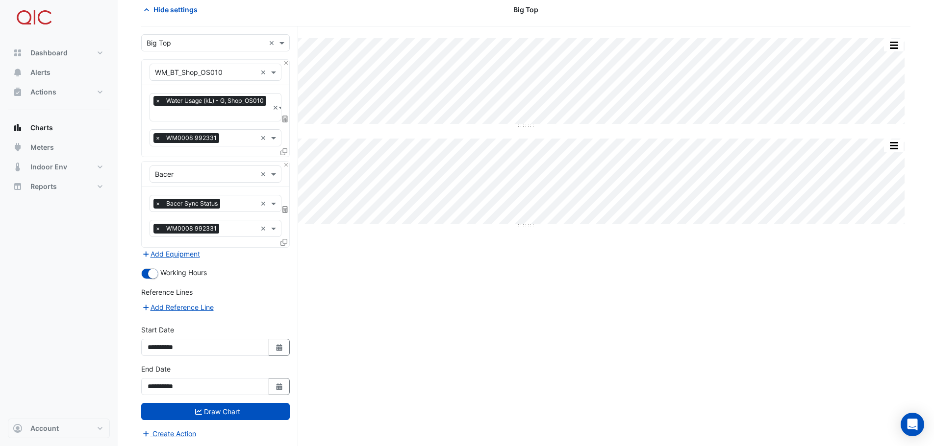
click at [375, 291] on div "Split by Equip Split All Split None Print Save as JPEG Save as PNG Pivot Data T…" at bounding box center [525, 236] width 769 height 421
click at [147, 11] on icon "button" at bounding box center [147, 10] width 10 height 10
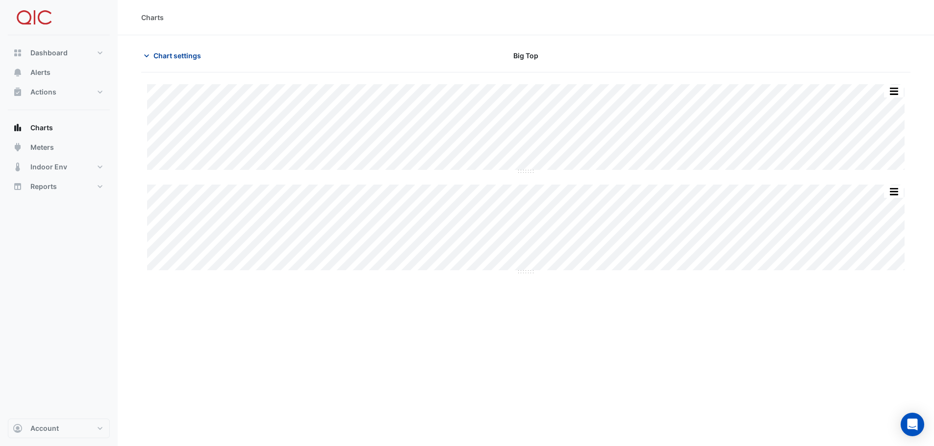
scroll to position [0, 0]
click at [145, 54] on icon "button" at bounding box center [147, 56] width 10 height 10
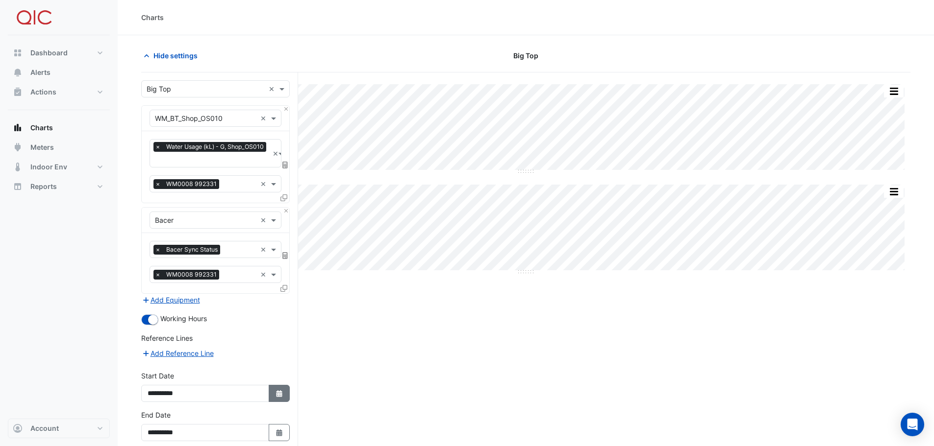
click at [277, 391] on icon "button" at bounding box center [279, 394] width 6 height 7
select select "*"
select select "****"
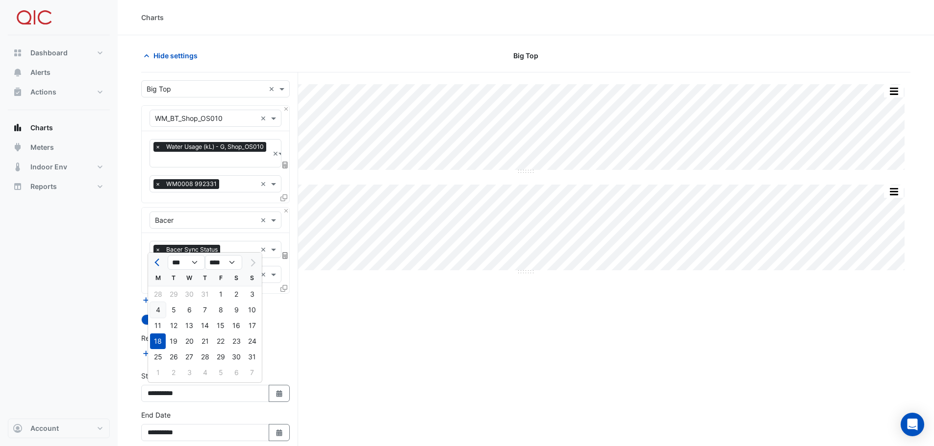
click at [158, 307] on div "4" at bounding box center [158, 310] width 16 height 16
type input "**********"
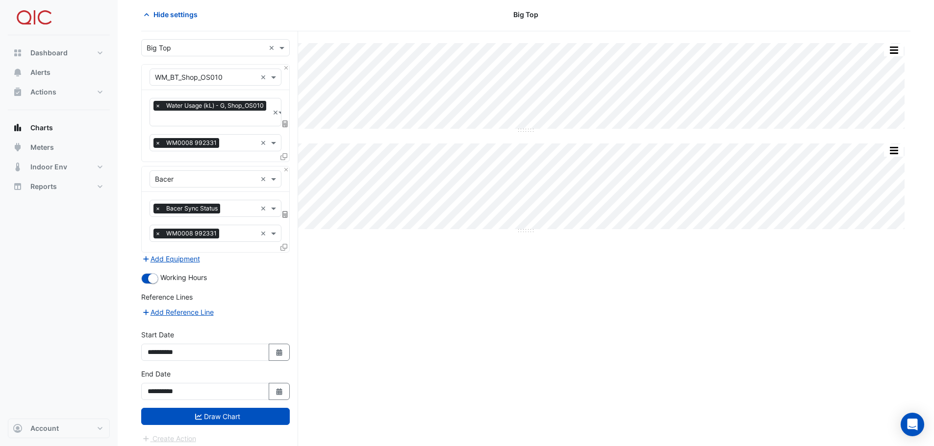
scroll to position [46, 0]
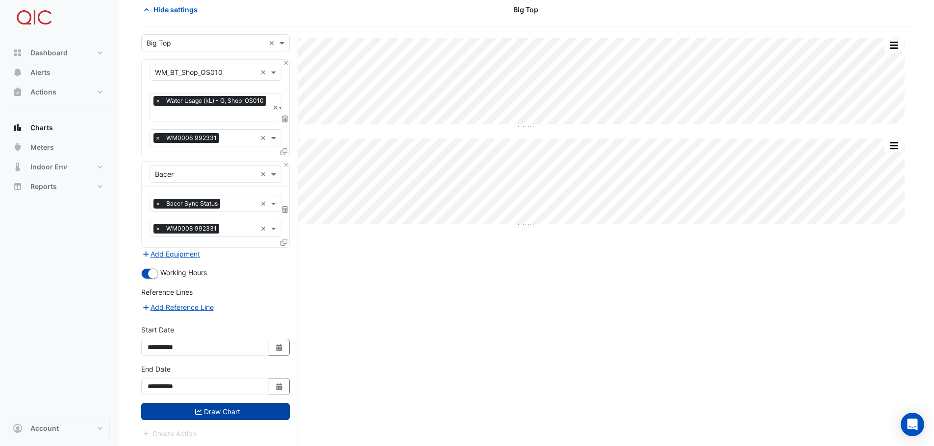
click at [225, 409] on button "Draw Chart" at bounding box center [215, 411] width 149 height 17
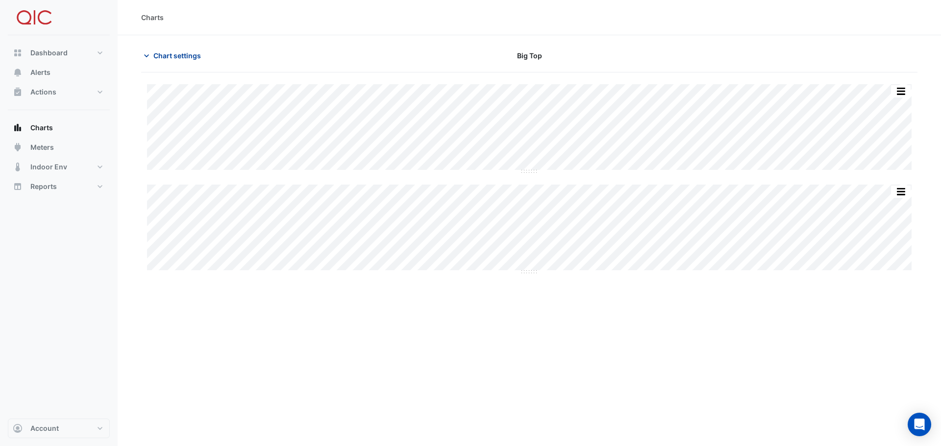
click at [145, 56] on icon "button" at bounding box center [147, 56] width 10 height 10
